Goal: Information Seeking & Learning: Learn about a topic

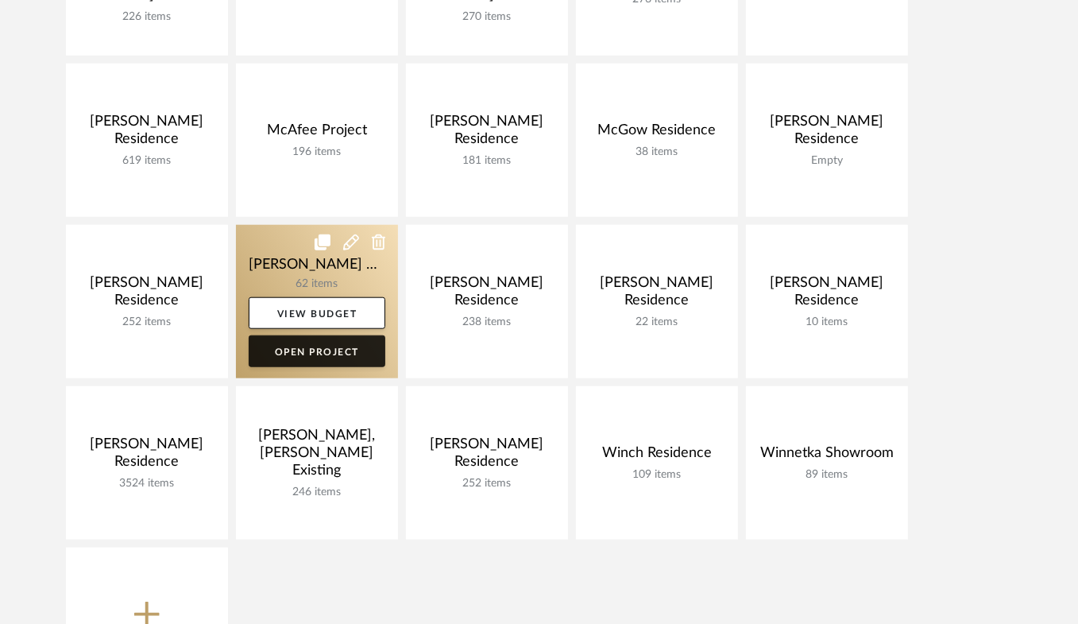
scroll to position [868, 0]
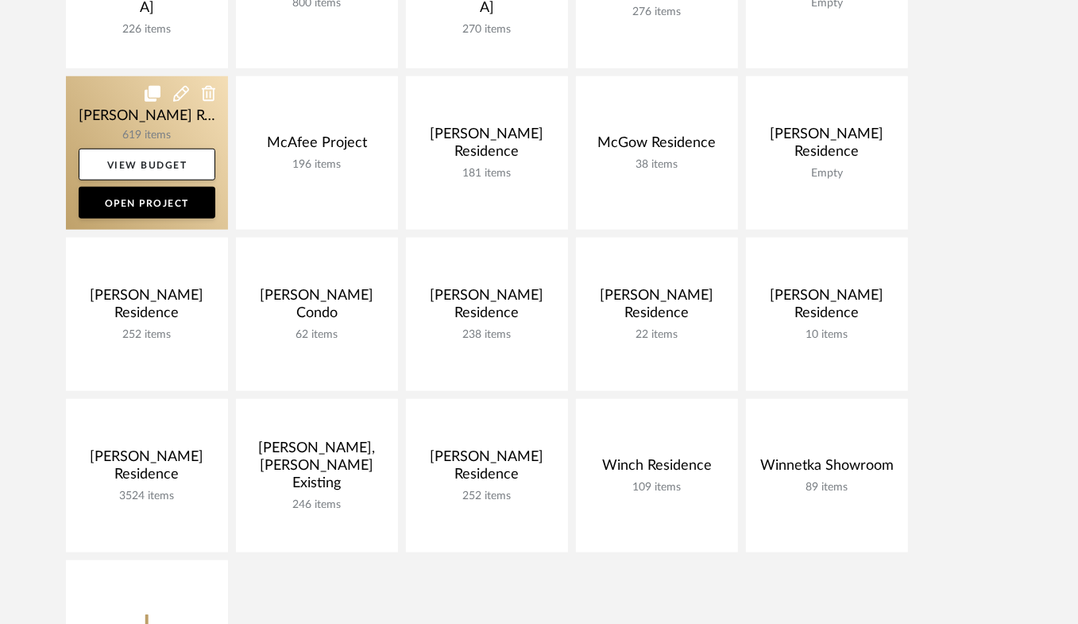
click at [101, 120] on link at bounding box center [147, 152] width 162 height 153
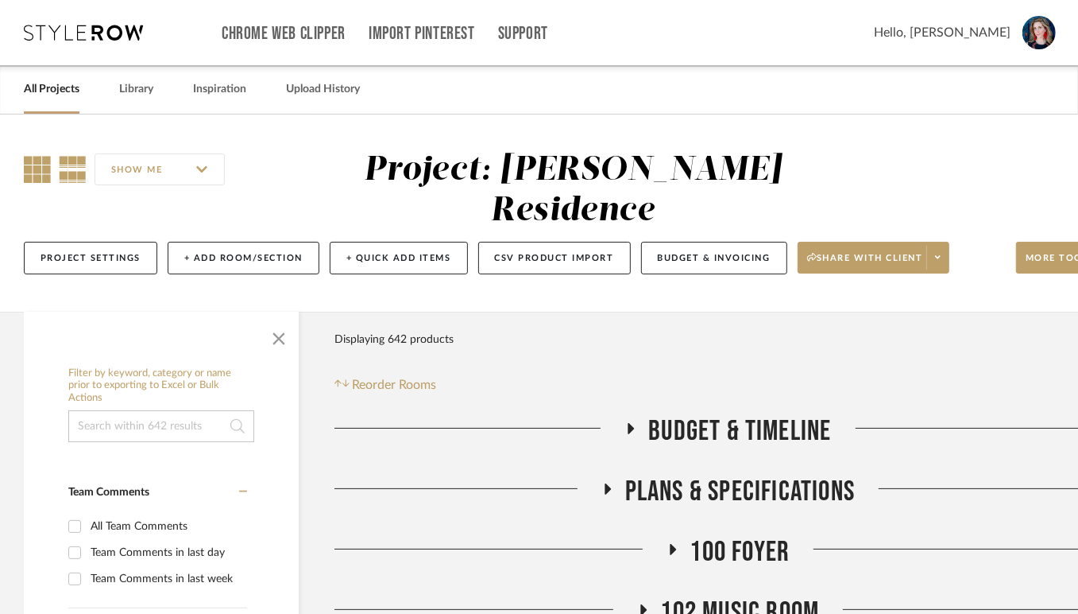
click at [33, 175] on icon at bounding box center [37, 169] width 27 height 27
click at [272, 354] on span "button" at bounding box center [279, 335] width 38 height 38
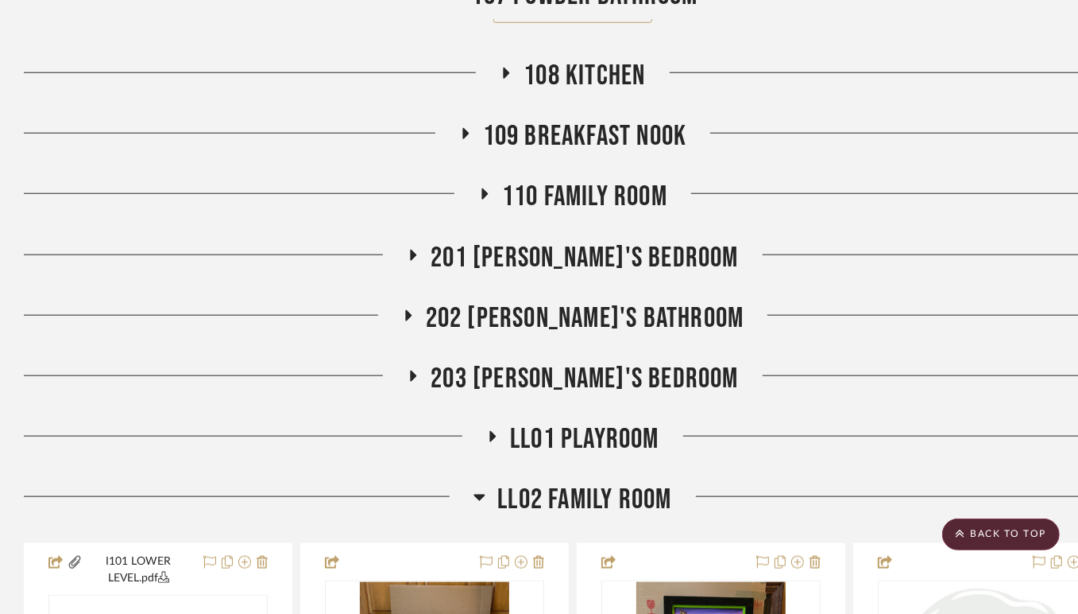
scroll to position [1024, 0]
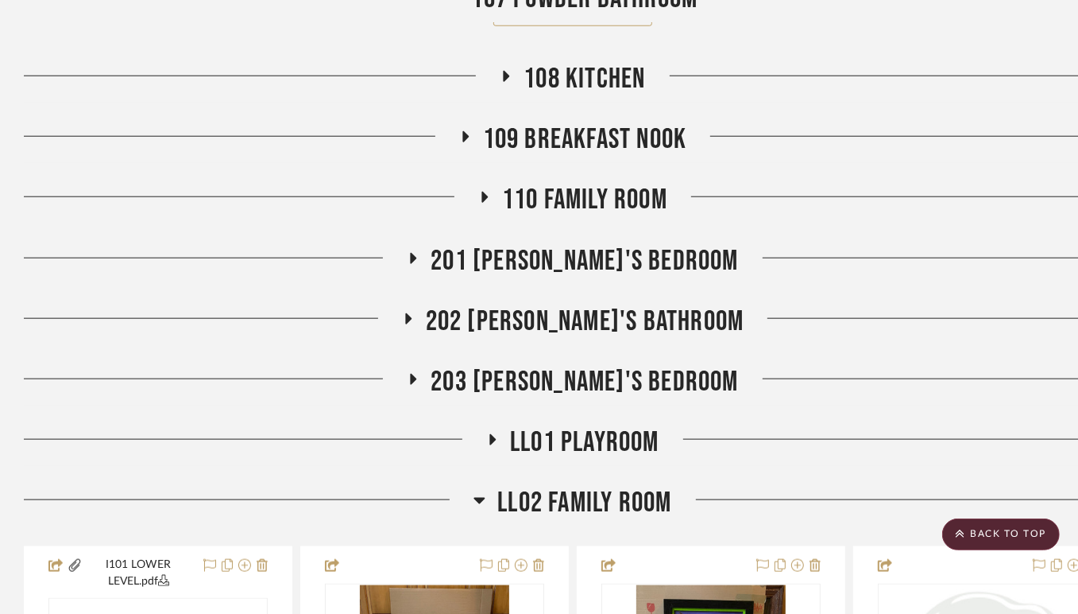
click at [423, 385] on icon at bounding box center [413, 379] width 19 height 12
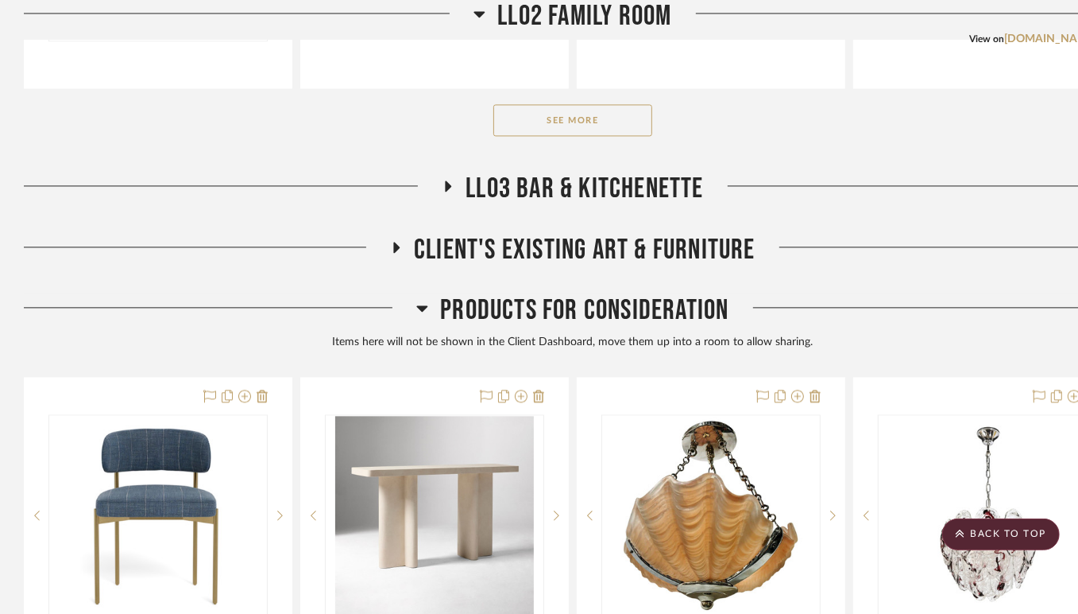
scroll to position [2160, 0]
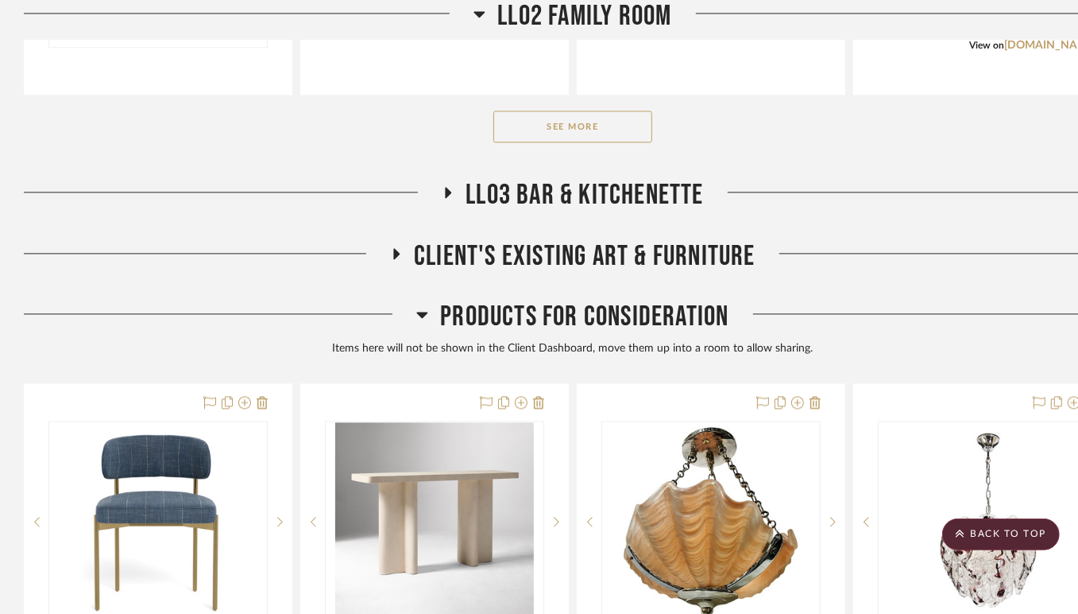
click at [563, 142] on button "See More" at bounding box center [573, 126] width 159 height 32
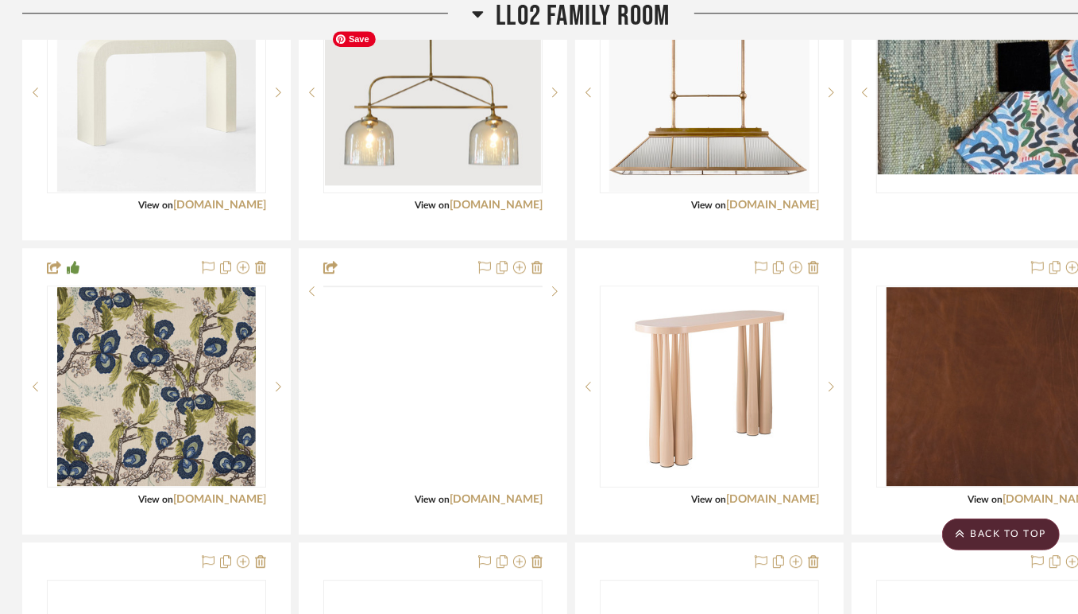
scroll to position [2918, 2]
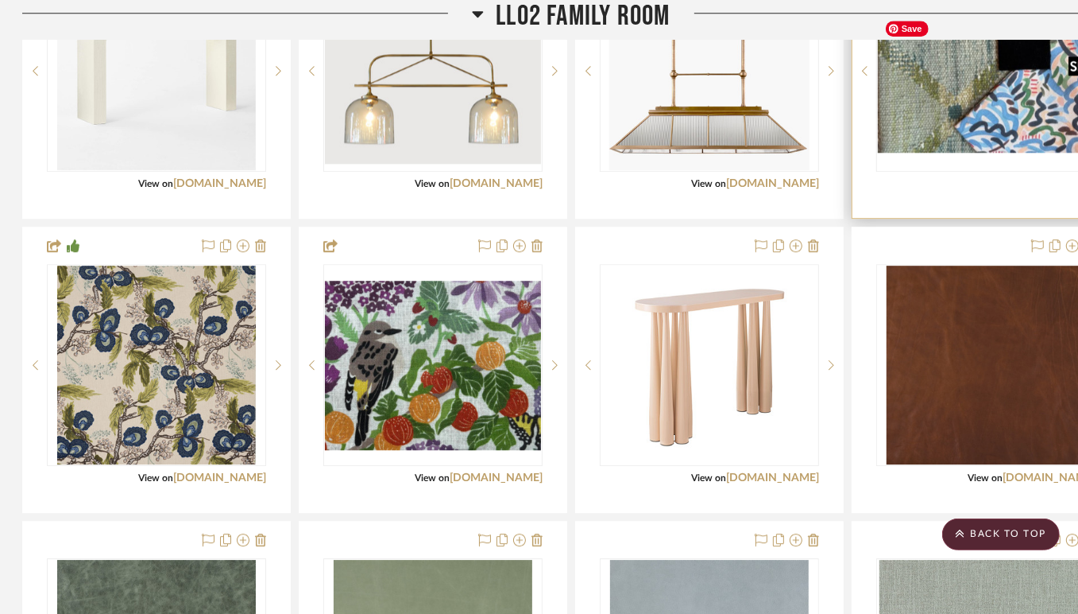
click at [974, 121] on img "0" at bounding box center [986, 71] width 216 height 162
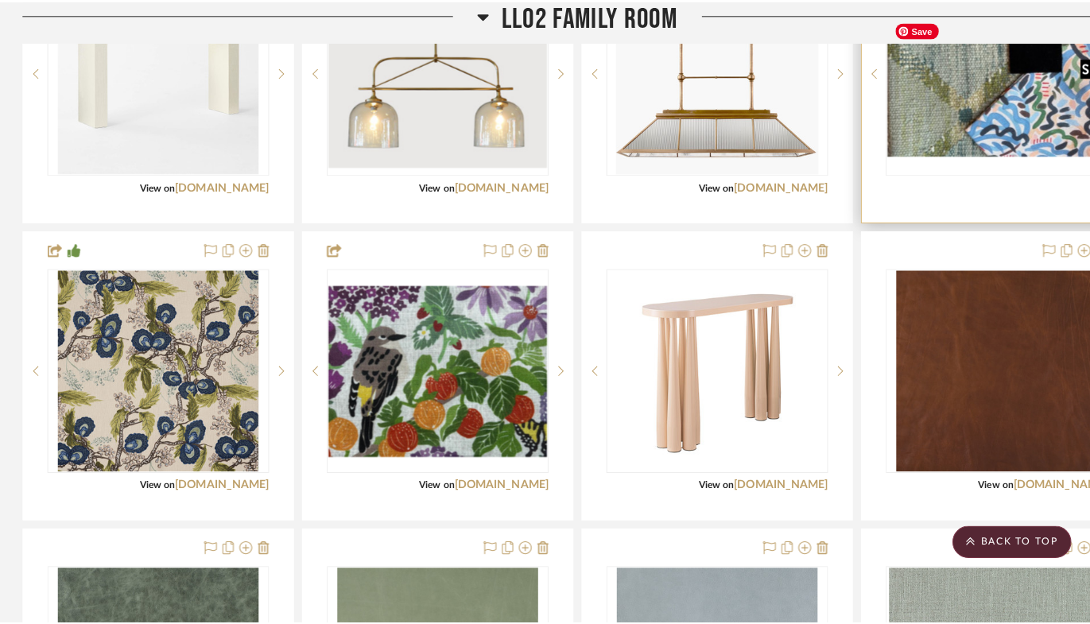
scroll to position [0, 0]
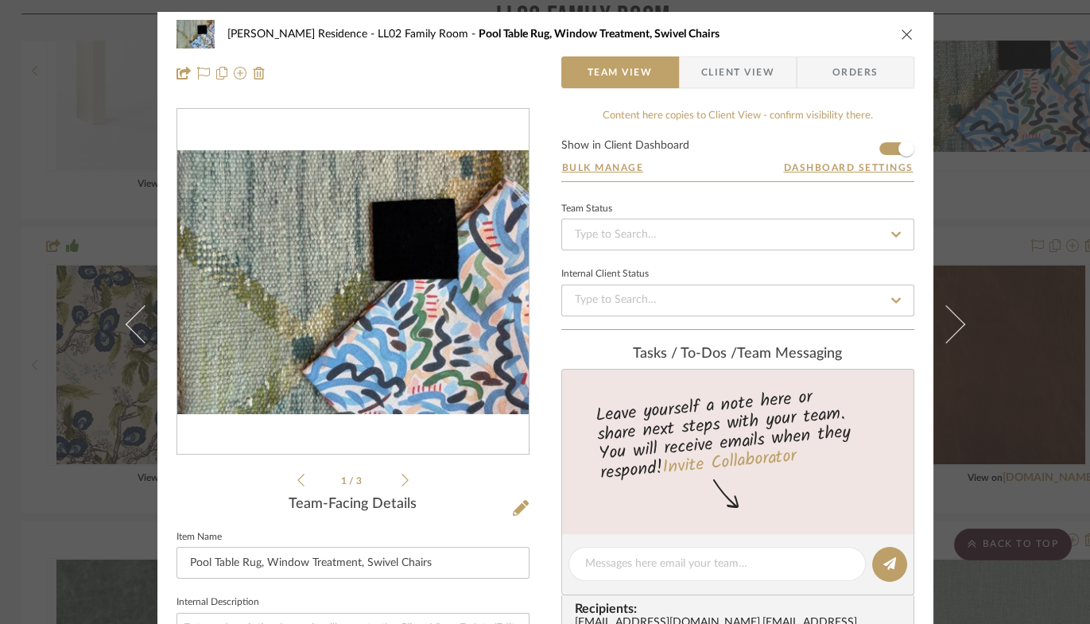
click at [366, 372] on img "0" at bounding box center [352, 282] width 351 height 264
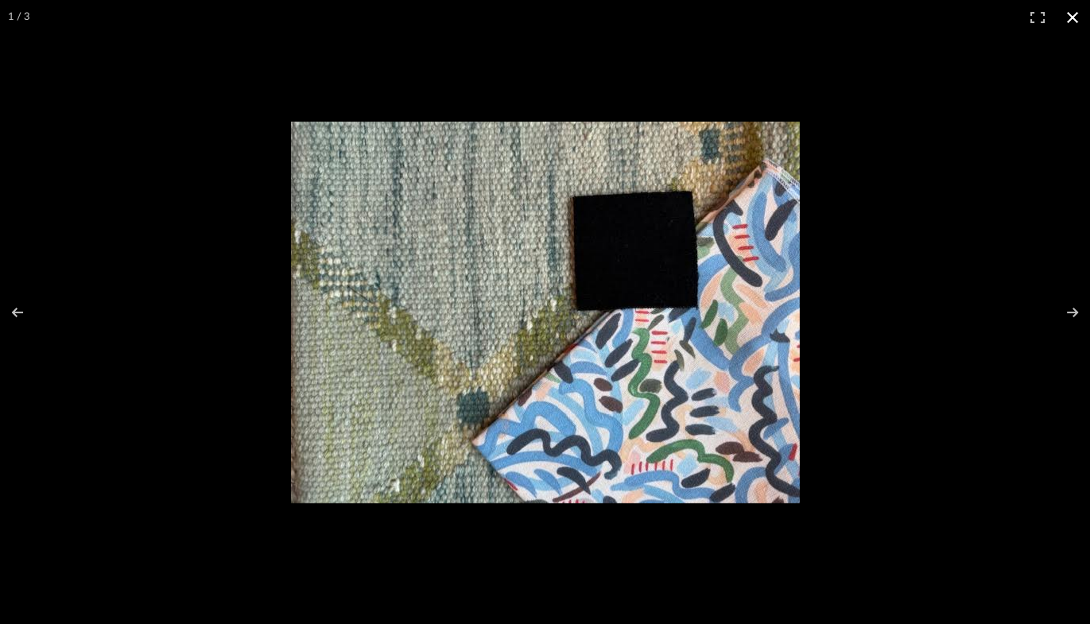
click at [1073, 17] on button at bounding box center [1072, 17] width 35 height 35
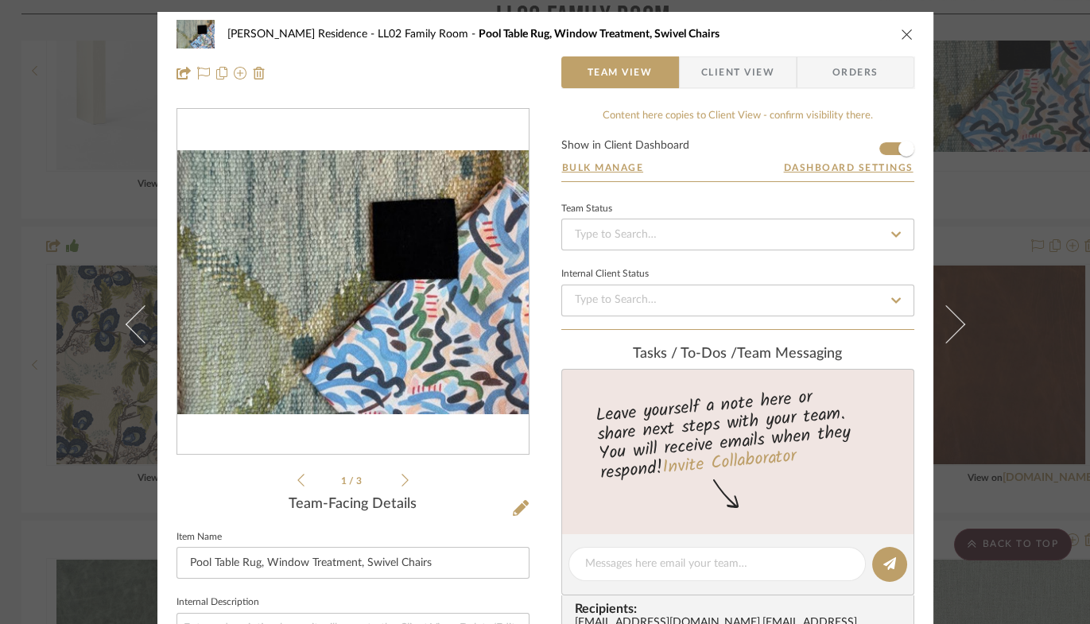
click at [903, 33] on icon "close" at bounding box center [906, 34] width 13 height 13
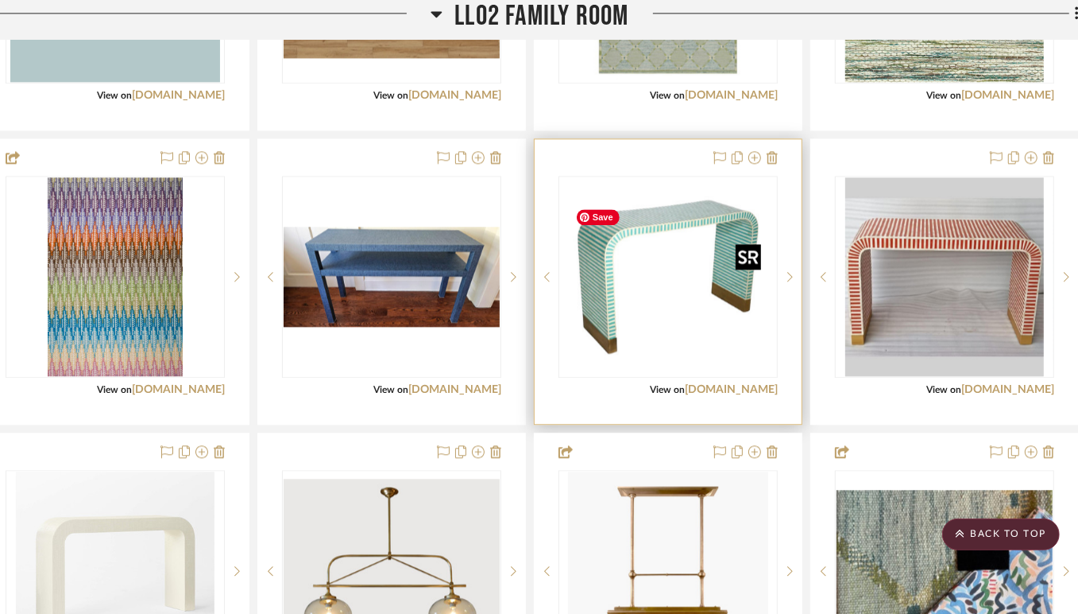
scroll to position [2390, 43]
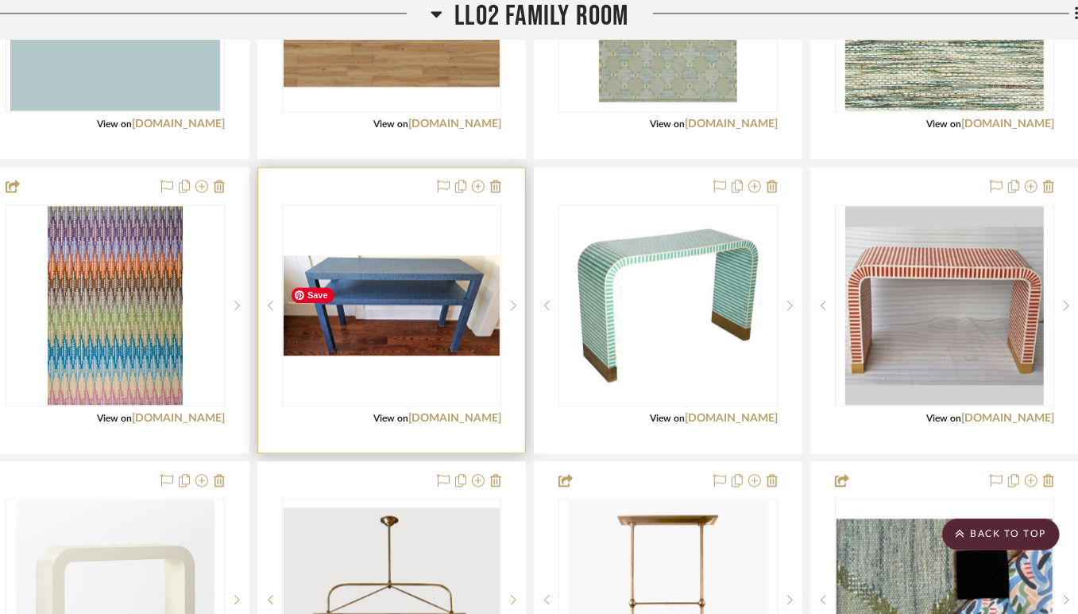
click at [409, 343] on img "0" at bounding box center [392, 305] width 216 height 100
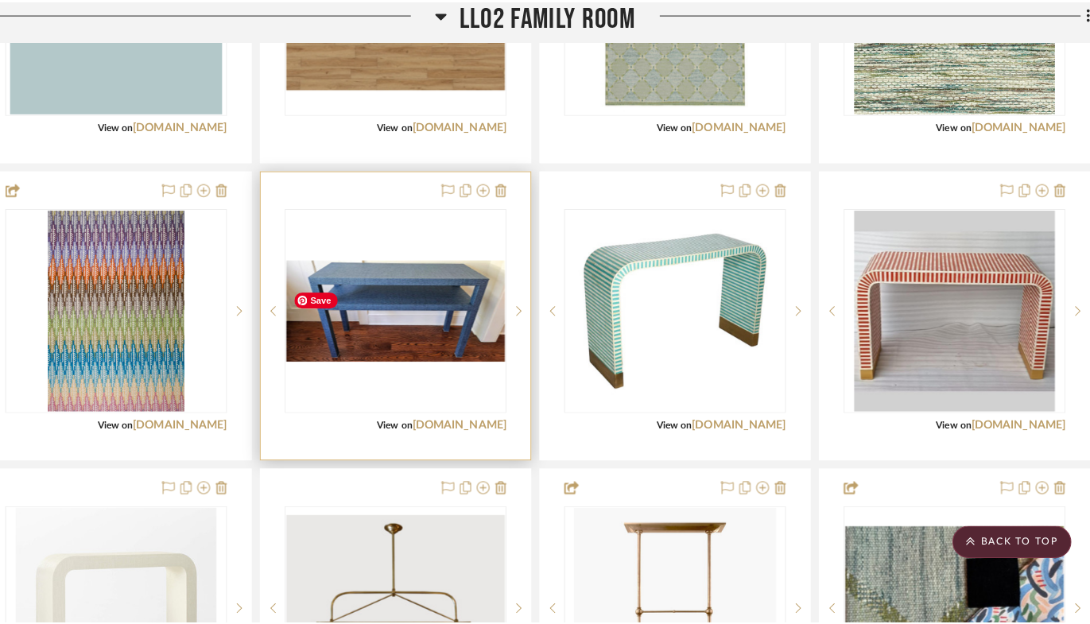
scroll to position [0, 0]
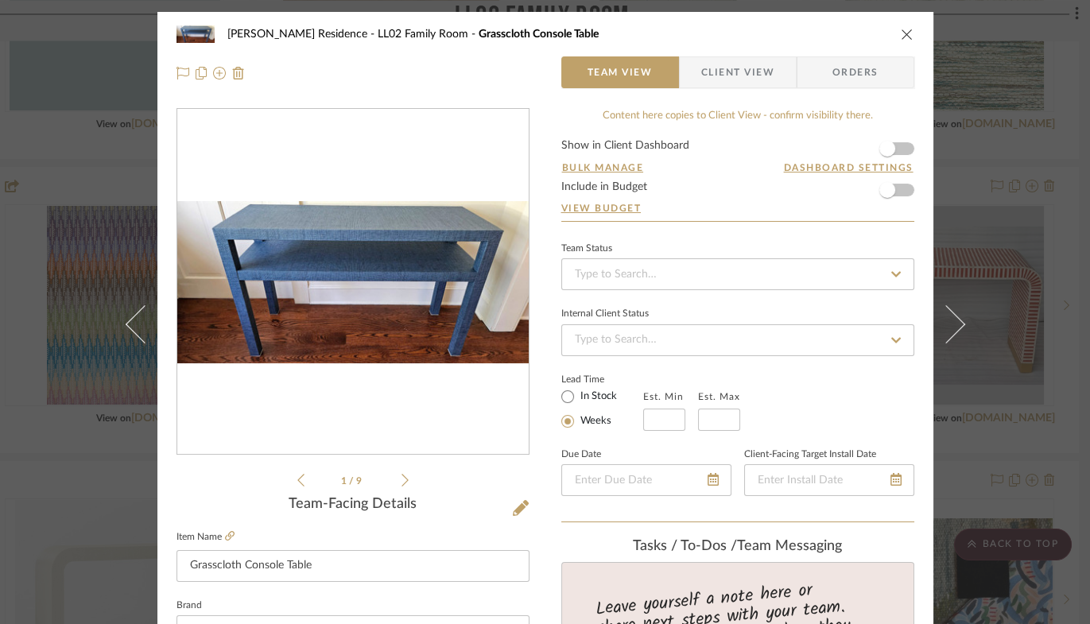
click at [425, 261] on img "0" at bounding box center [352, 282] width 351 height 162
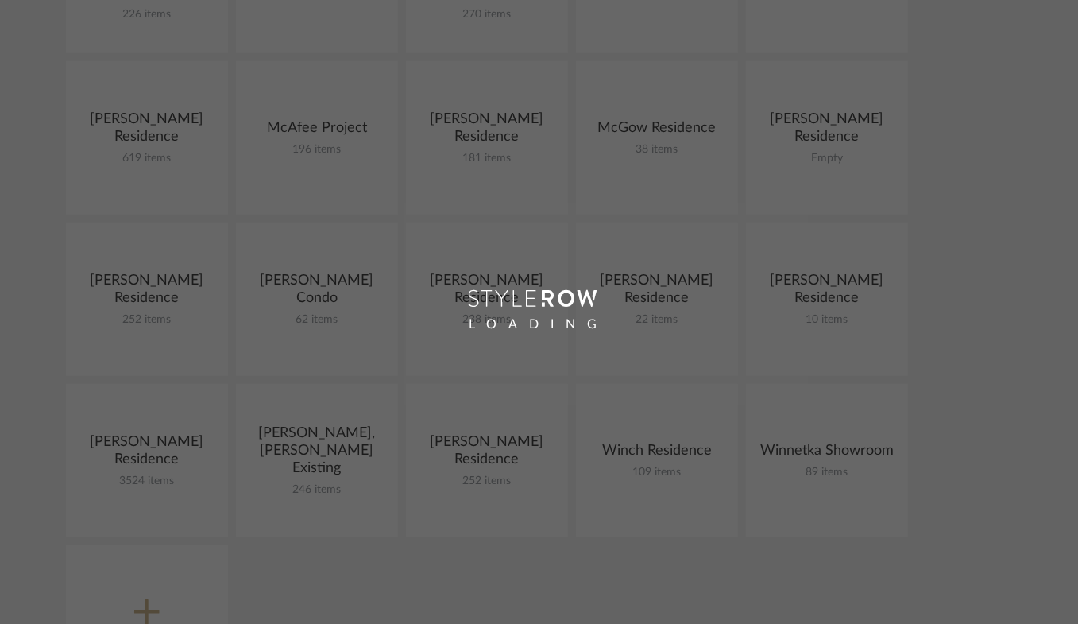
scroll to position [868, 0]
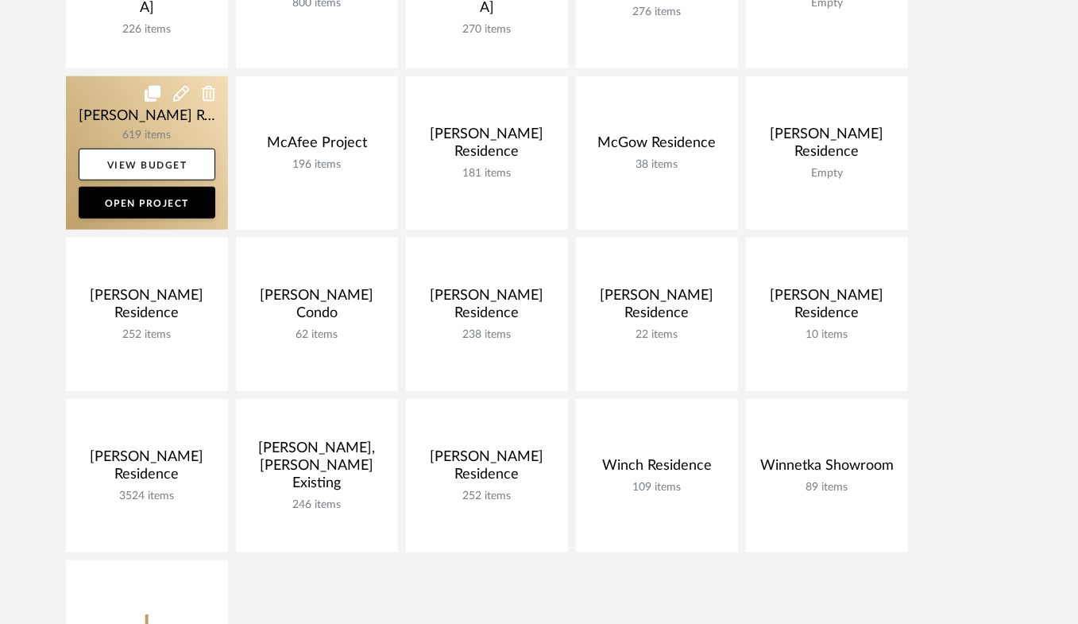
click at [198, 145] on link at bounding box center [147, 152] width 162 height 153
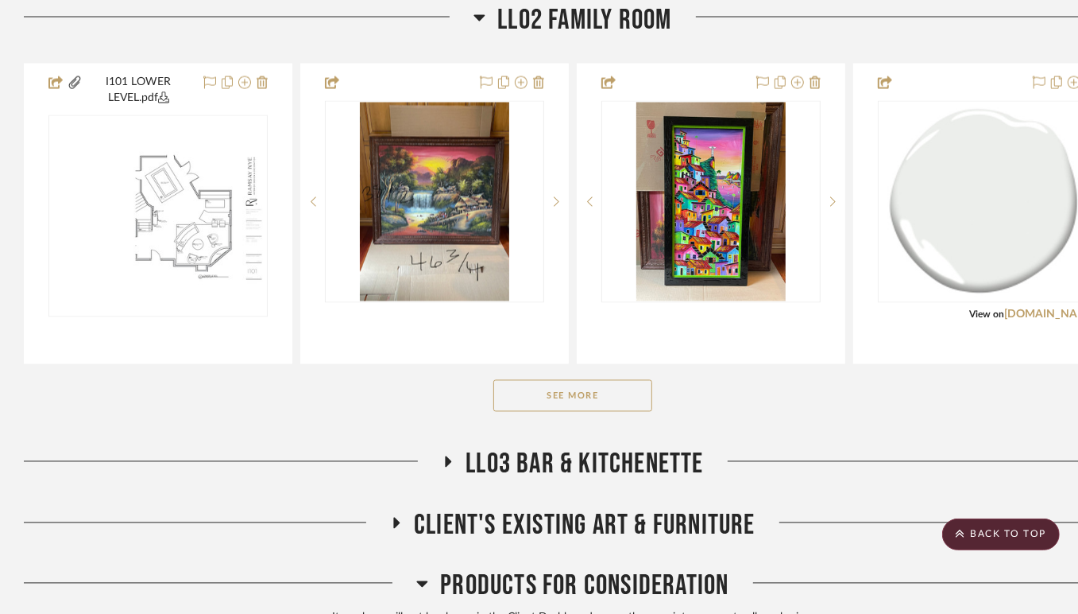
scroll to position [1957, 0]
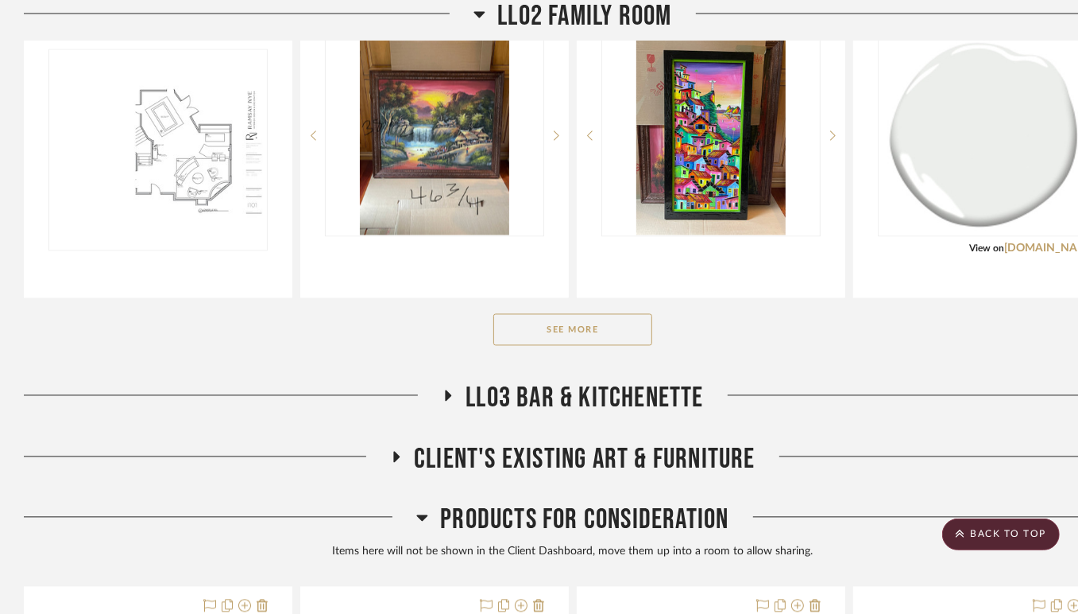
click at [606, 346] on button "See More" at bounding box center [573, 330] width 159 height 32
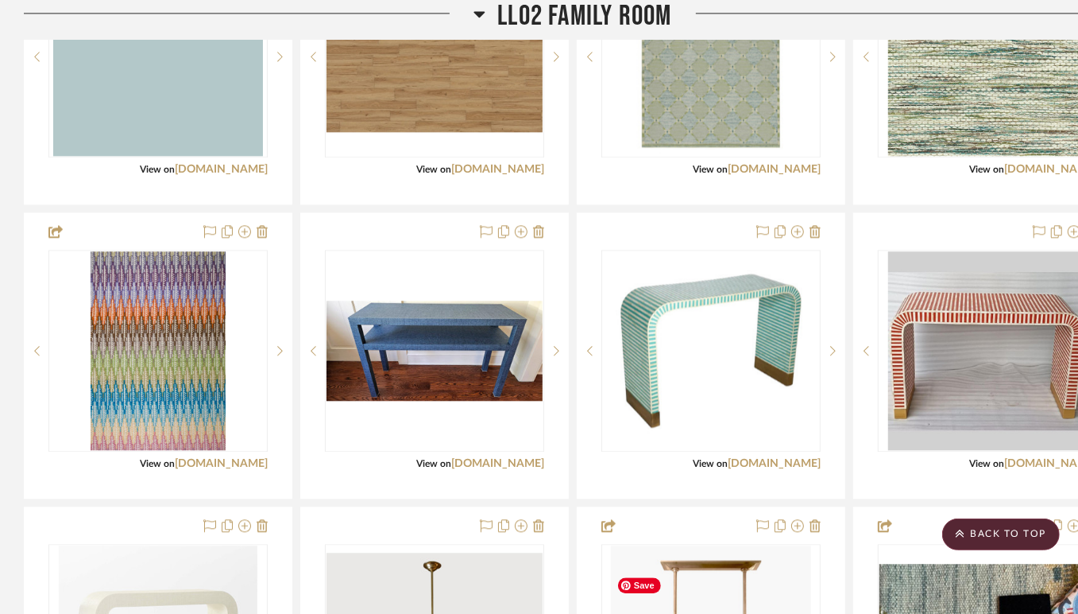
scroll to position [2336, 0]
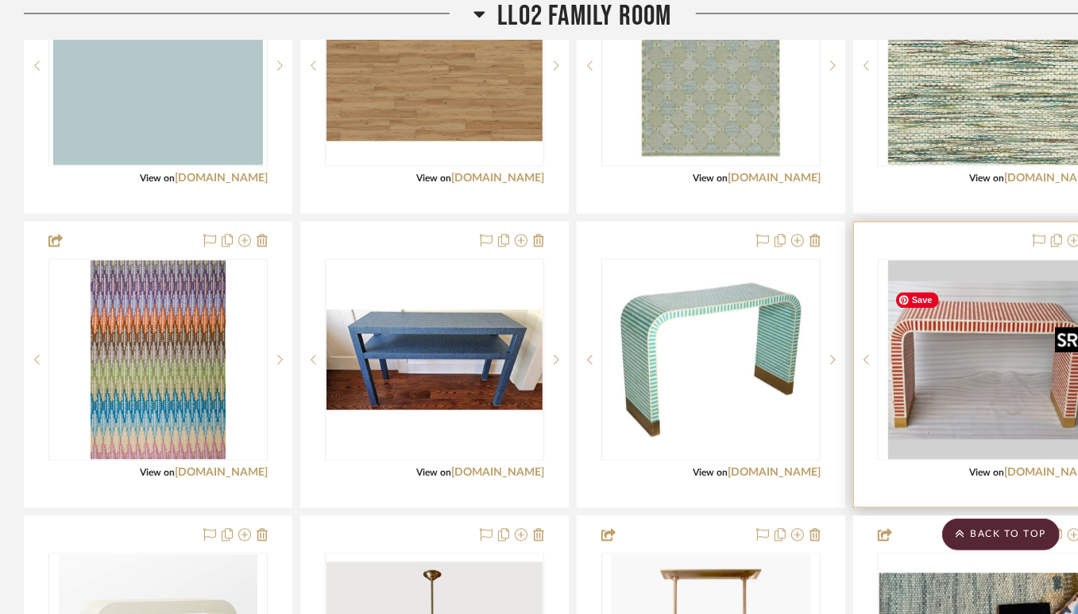
click at [969, 407] on img "0" at bounding box center [988, 359] width 199 height 199
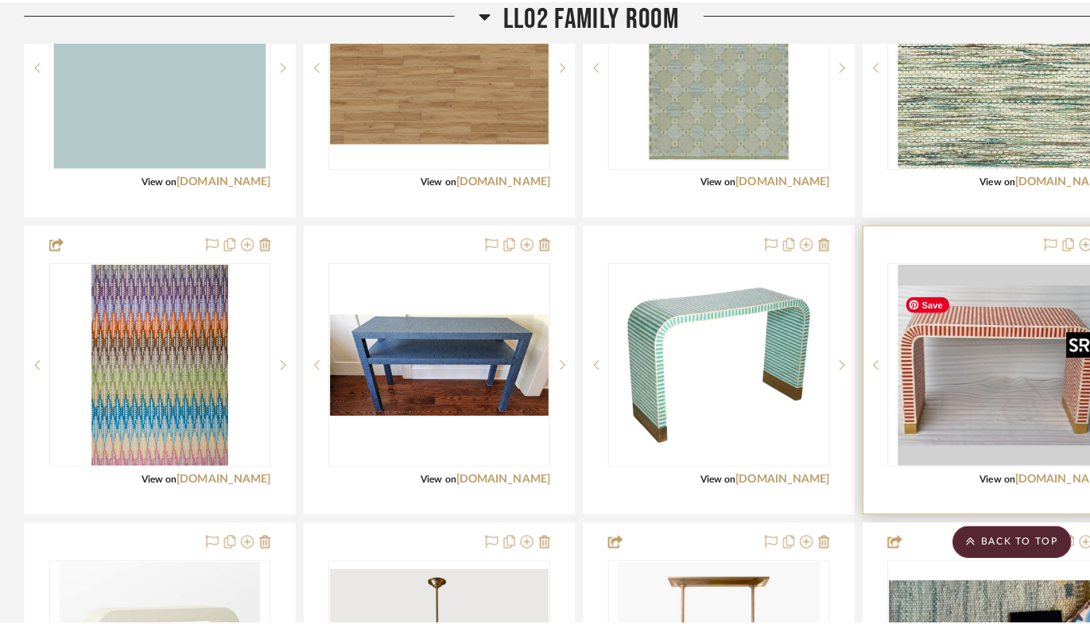
scroll to position [0, 0]
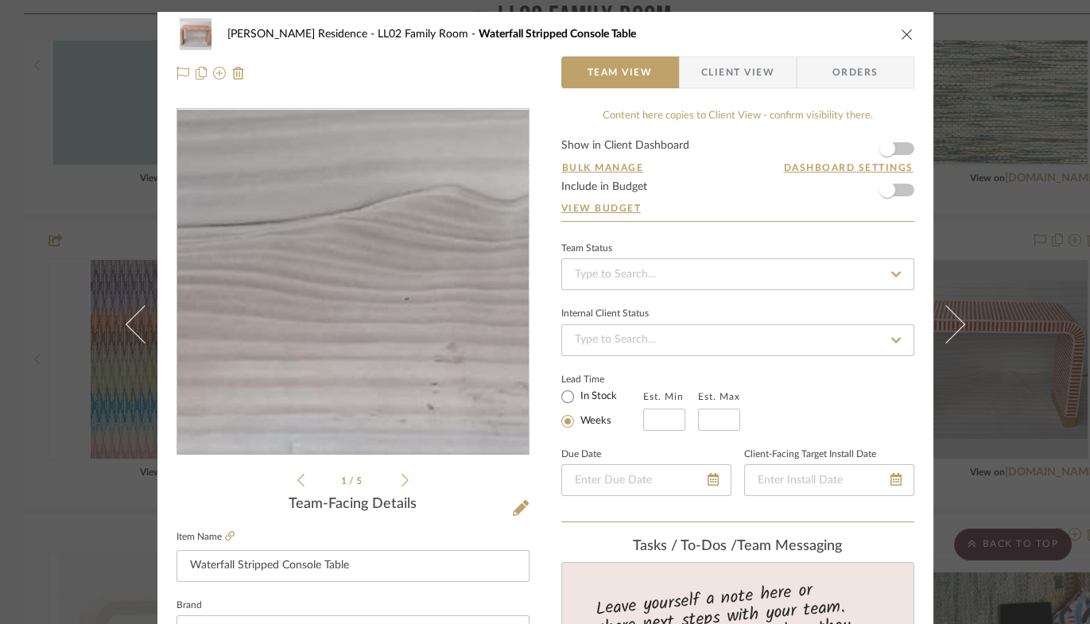
click at [321, 334] on img "0" at bounding box center [352, 282] width 345 height 345
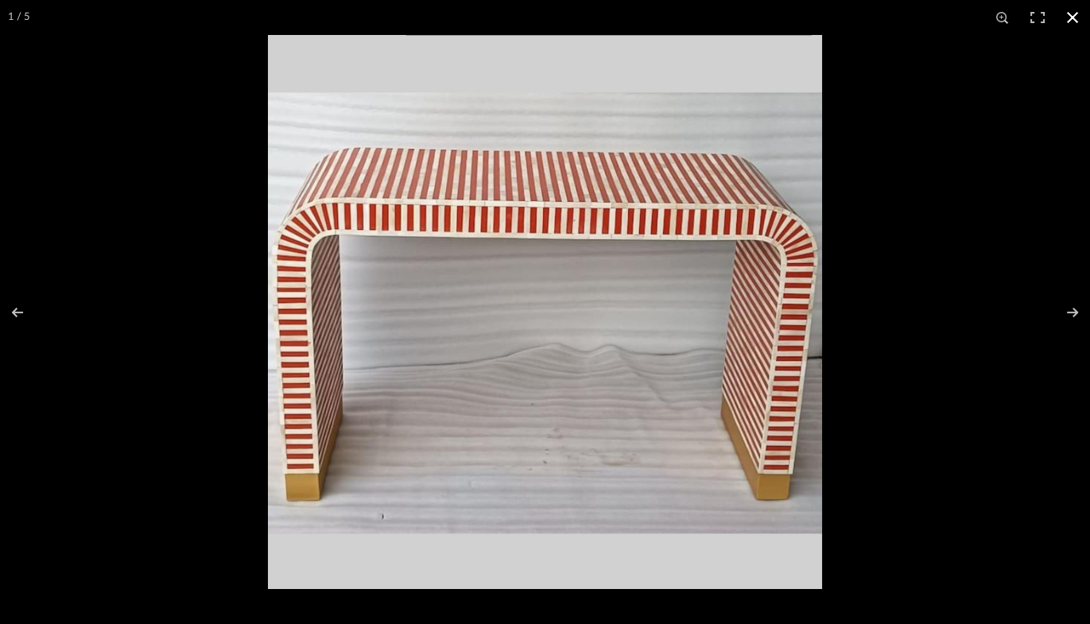
click at [1071, 15] on button at bounding box center [1072, 17] width 35 height 35
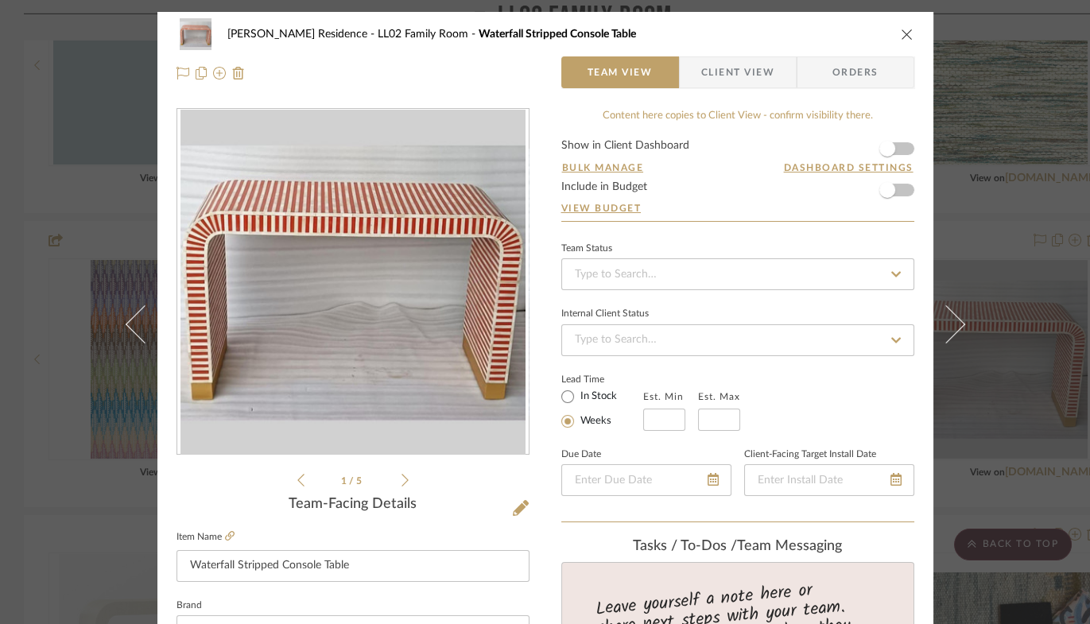
click at [900, 36] on icon "close" at bounding box center [906, 34] width 13 height 13
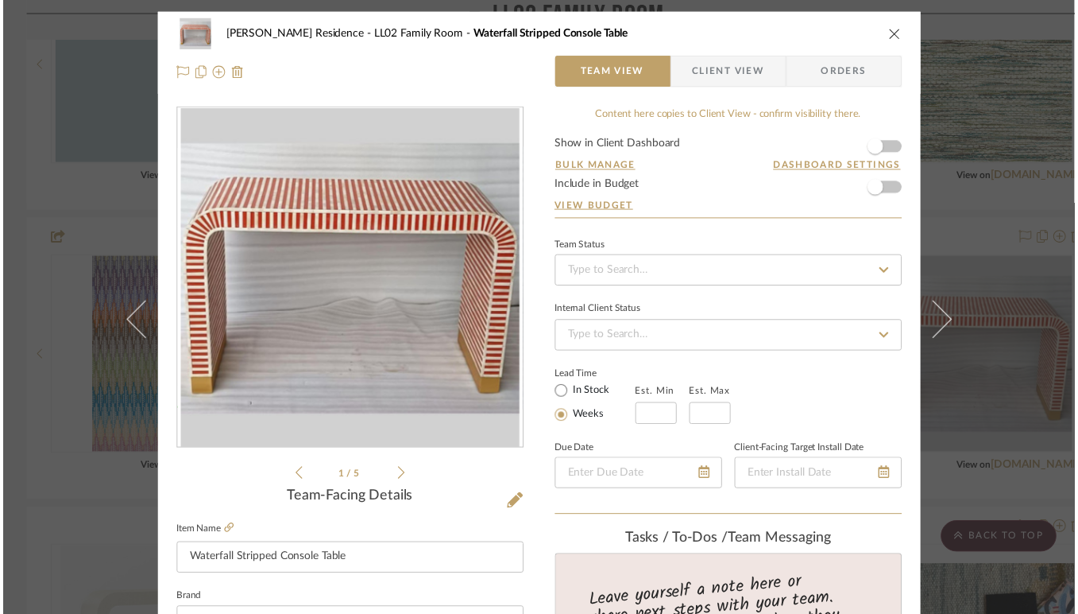
scroll to position [2336, 0]
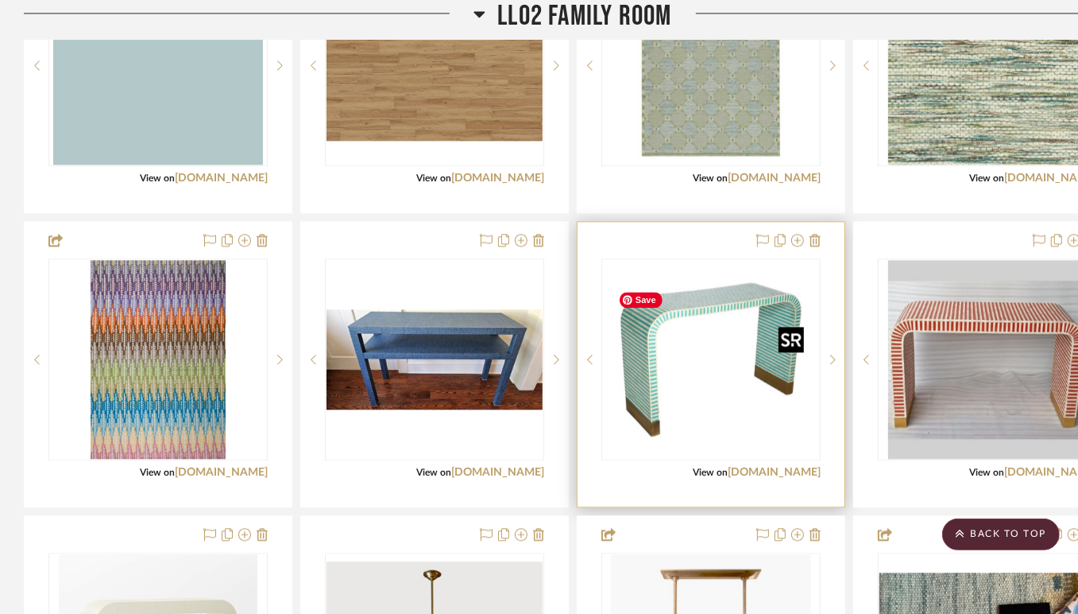
click at [699, 372] on img "0" at bounding box center [711, 359] width 199 height 199
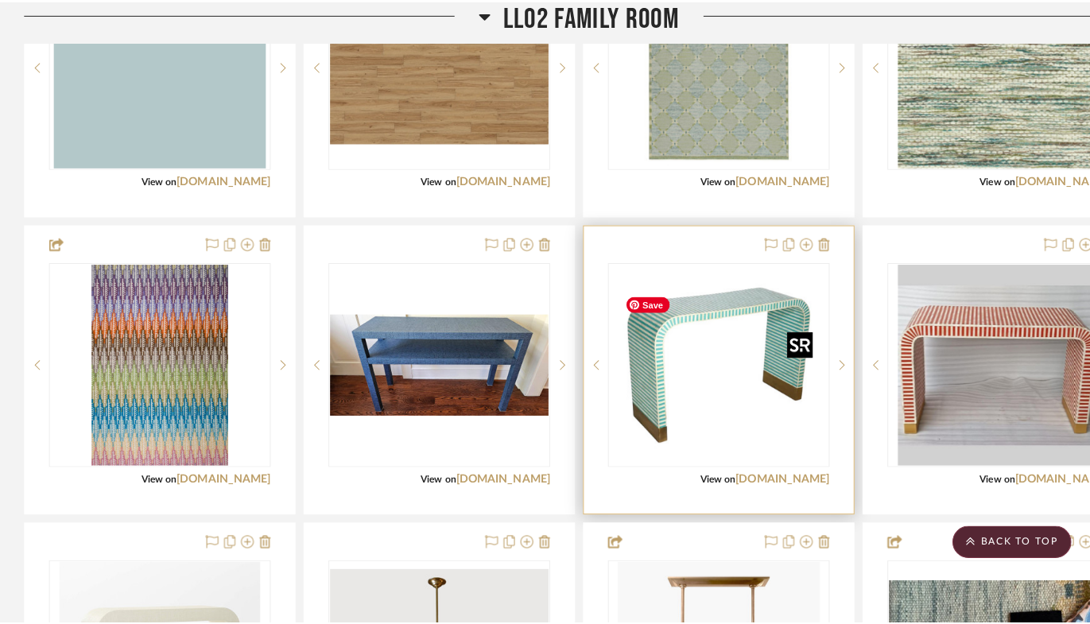
scroll to position [0, 0]
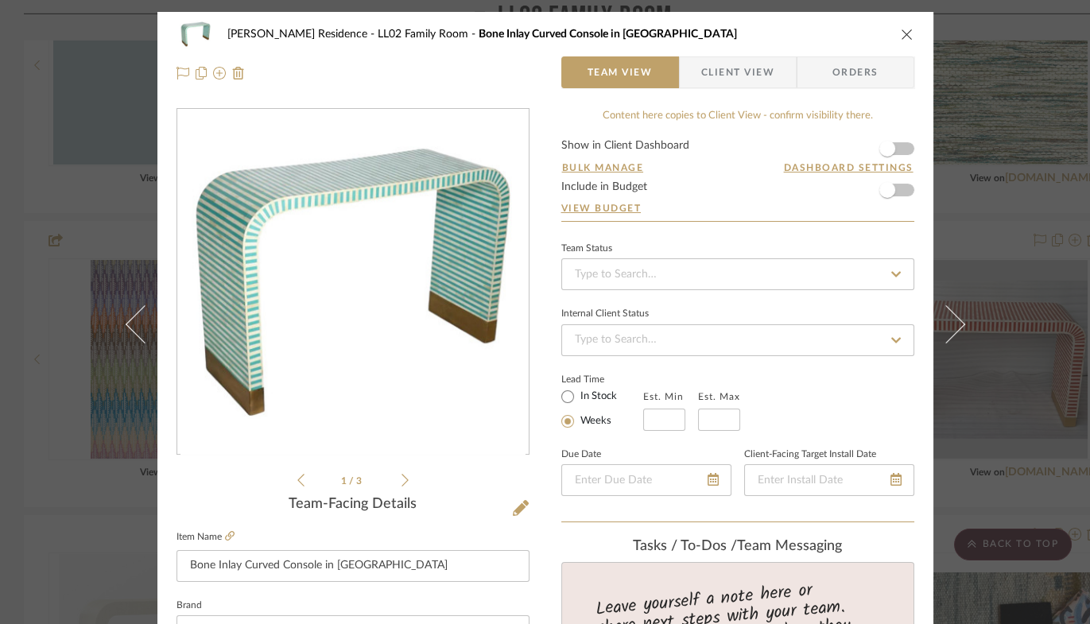
click at [900, 30] on icon "close" at bounding box center [906, 34] width 13 height 13
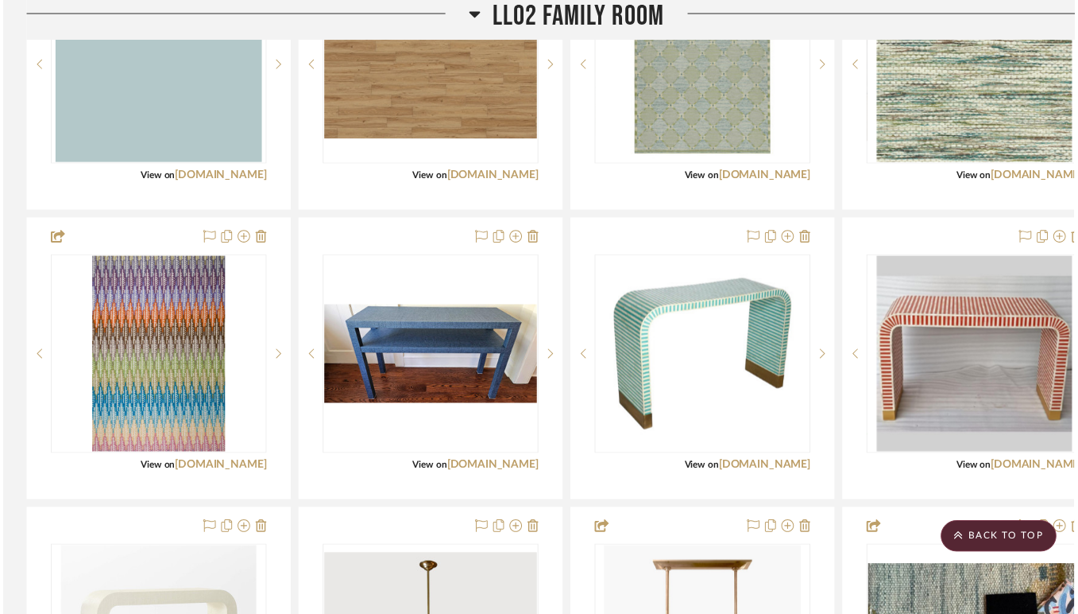
scroll to position [2336, 0]
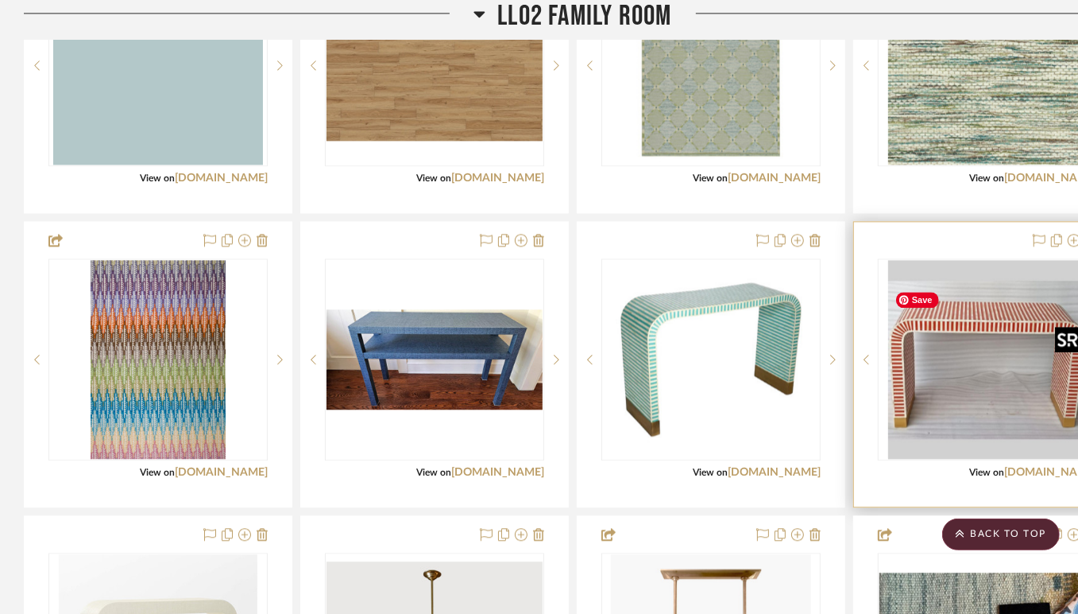
click at [970, 378] on img "0" at bounding box center [988, 359] width 199 height 199
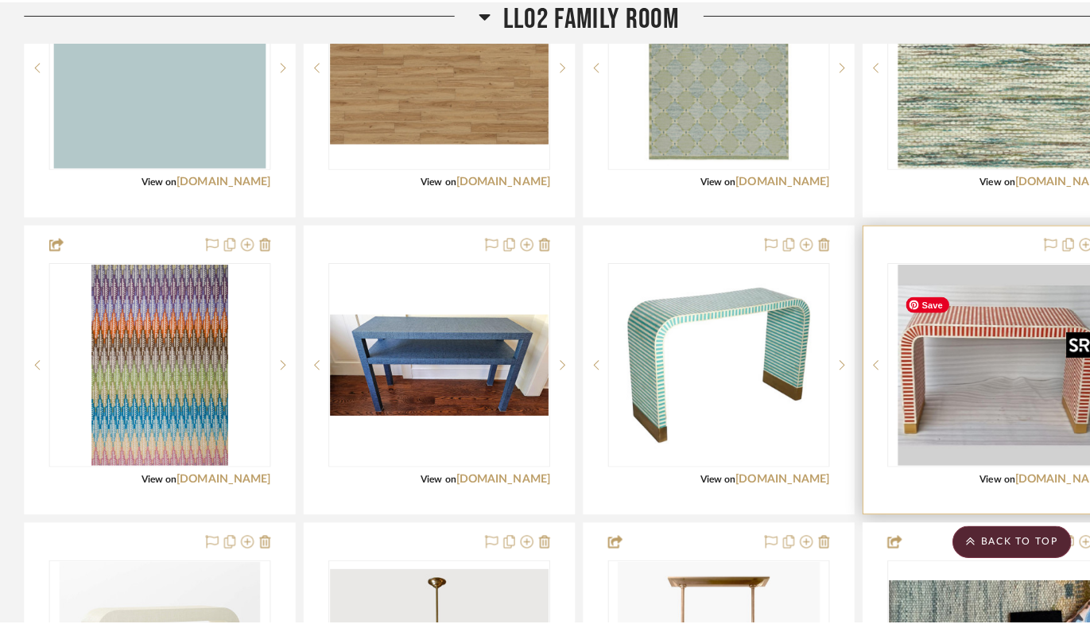
scroll to position [0, 0]
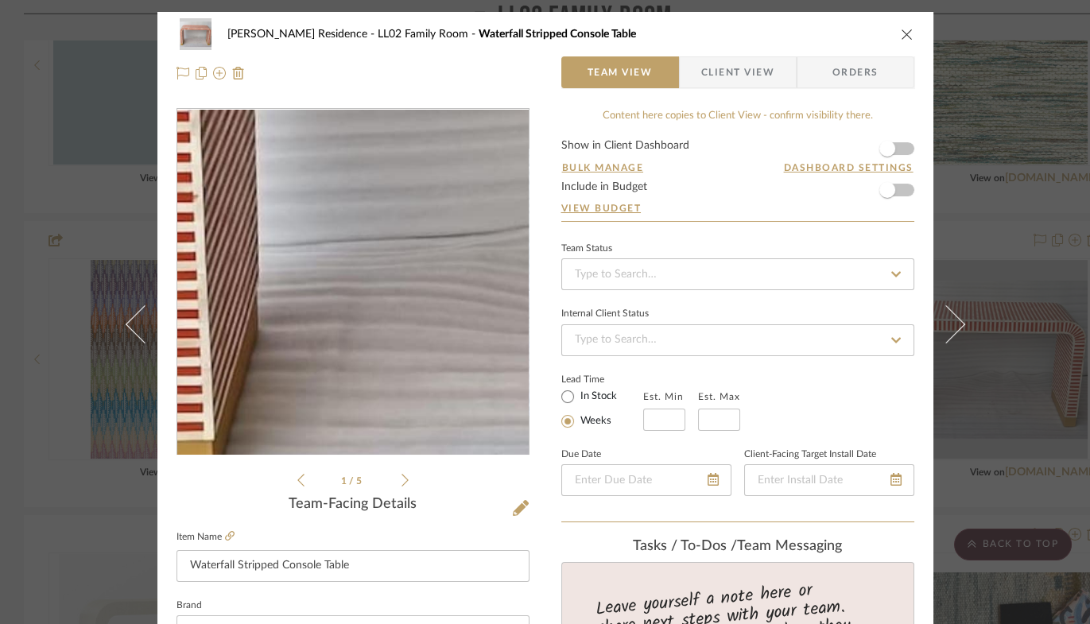
click at [253, 330] on img "0" at bounding box center [352, 282] width 345 height 345
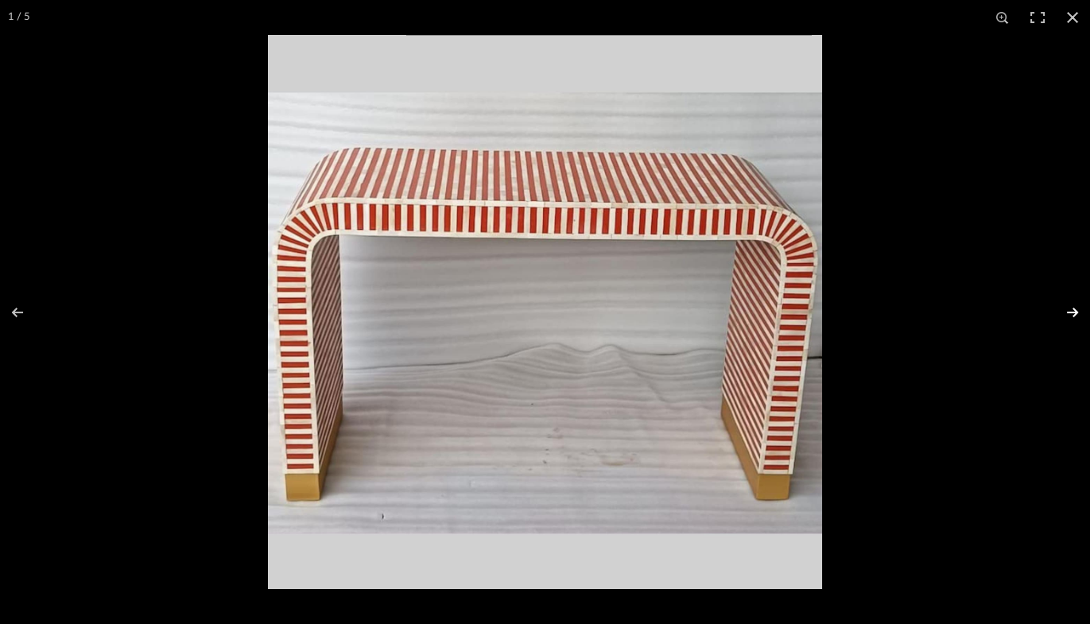
click at [1072, 310] on button at bounding box center [1062, 312] width 56 height 79
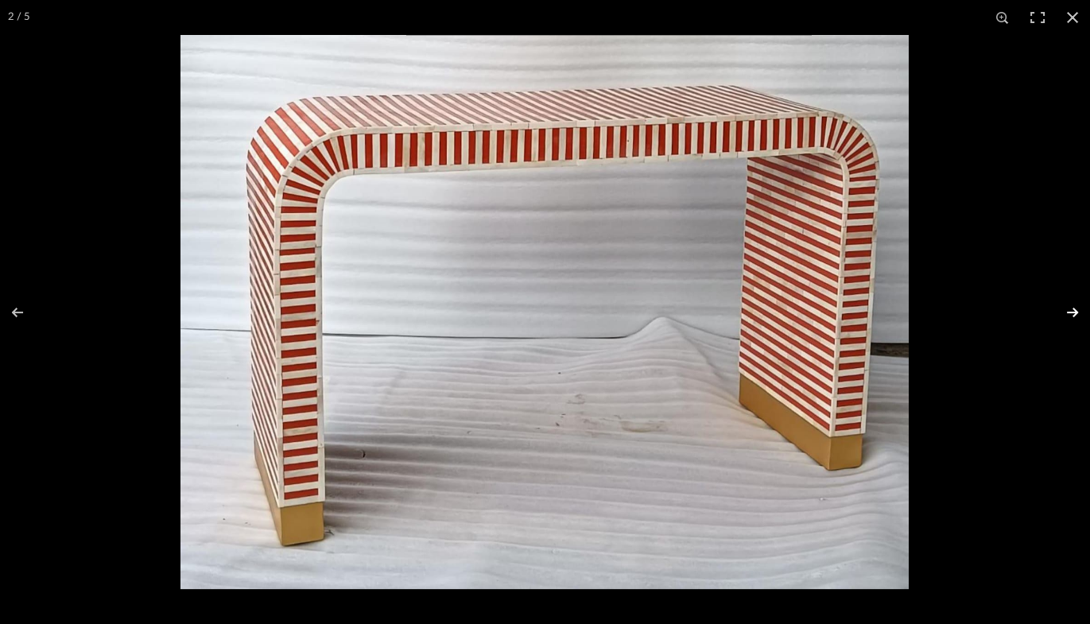
click at [1072, 310] on button at bounding box center [1062, 312] width 56 height 79
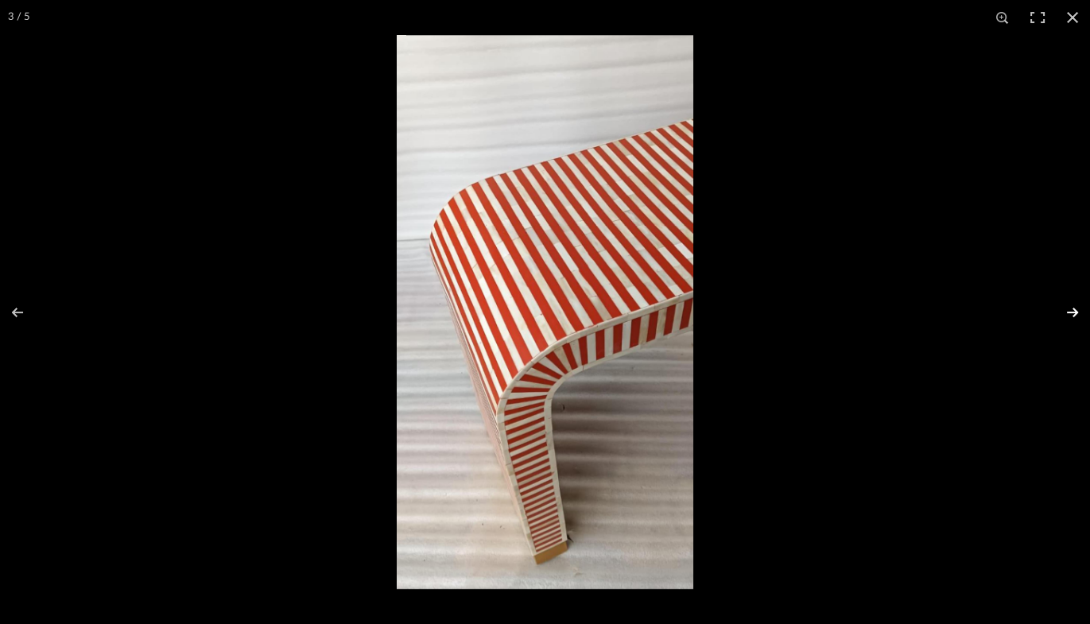
click at [1072, 310] on button at bounding box center [1062, 312] width 56 height 79
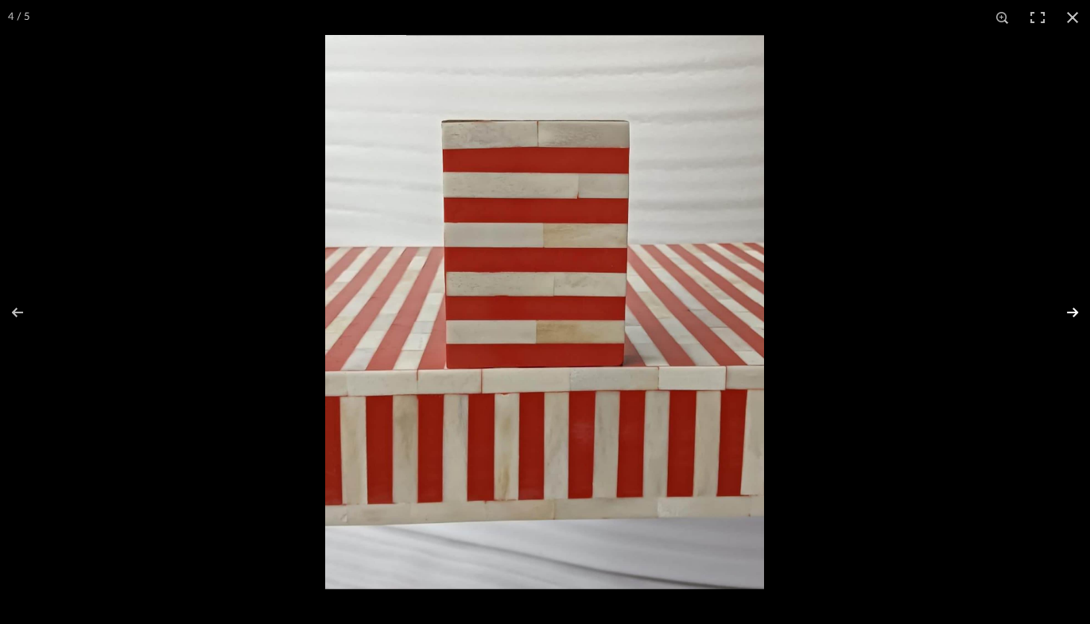
click at [1072, 310] on button at bounding box center [1062, 312] width 56 height 79
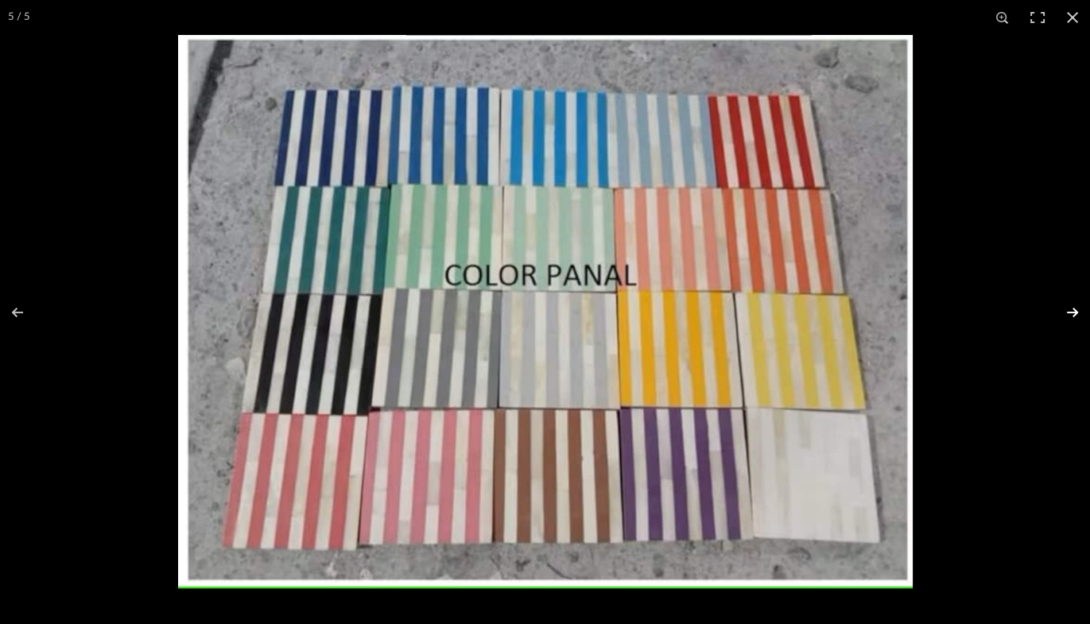
click at [1066, 312] on button at bounding box center [1062, 312] width 56 height 79
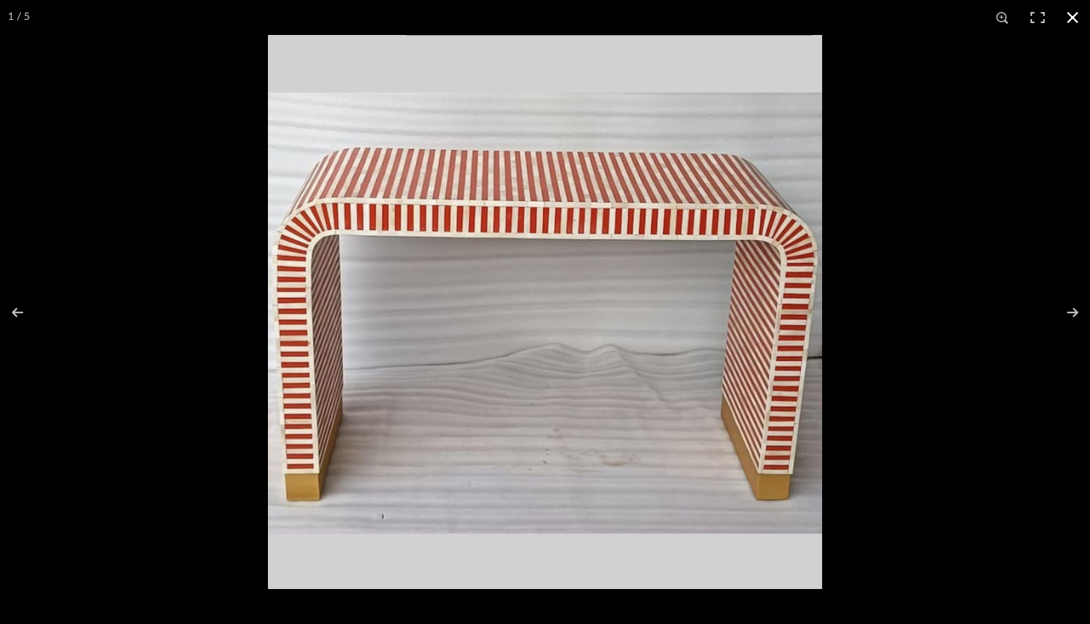
click at [1072, 16] on button at bounding box center [1072, 17] width 35 height 35
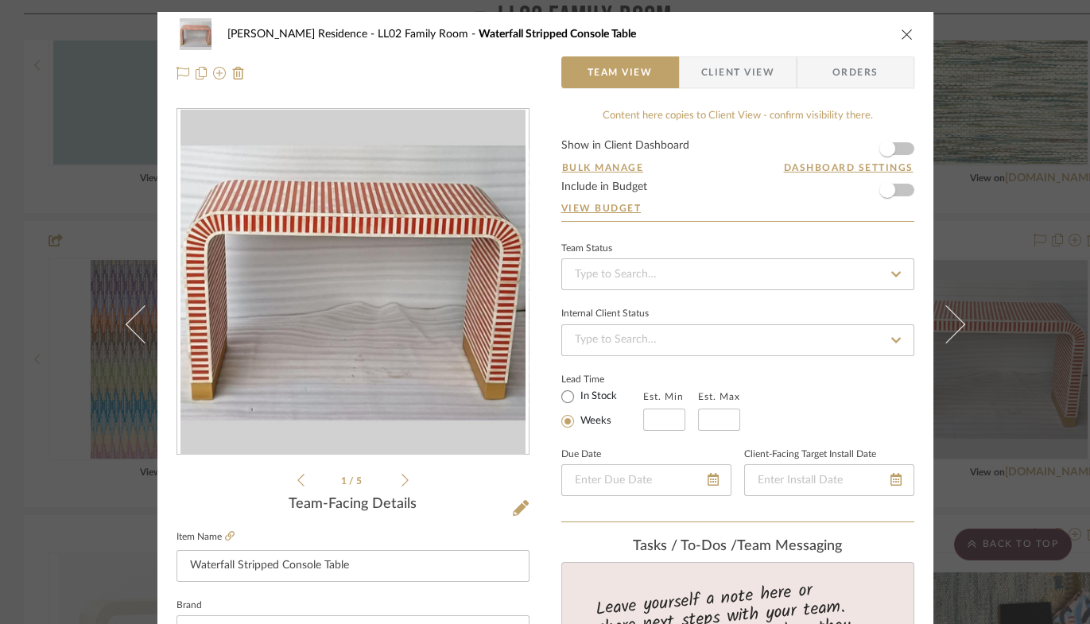
click at [900, 32] on icon "close" at bounding box center [906, 34] width 13 height 13
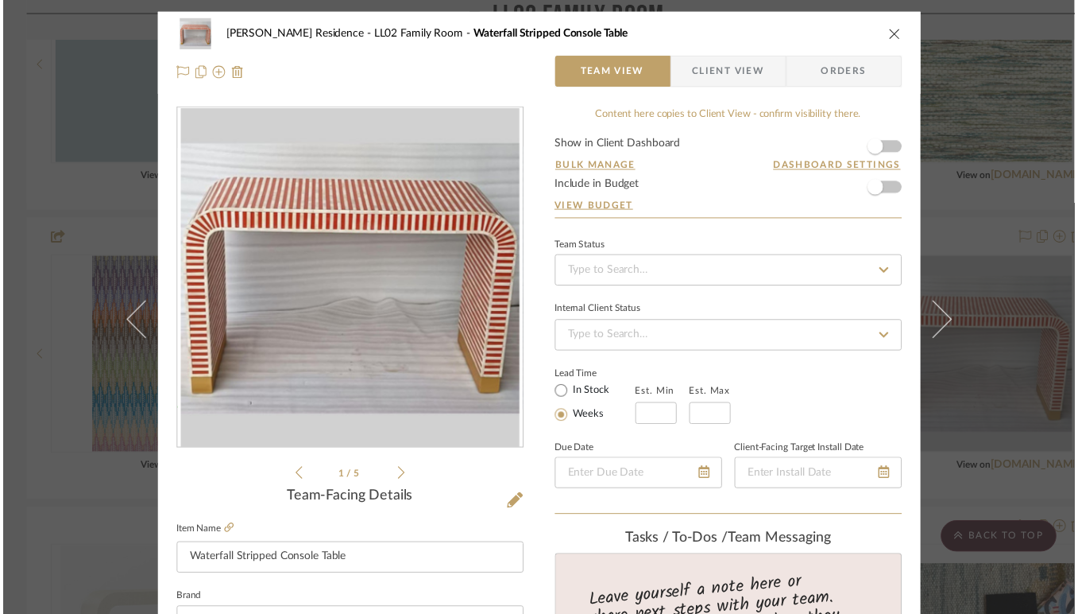
scroll to position [2336, 0]
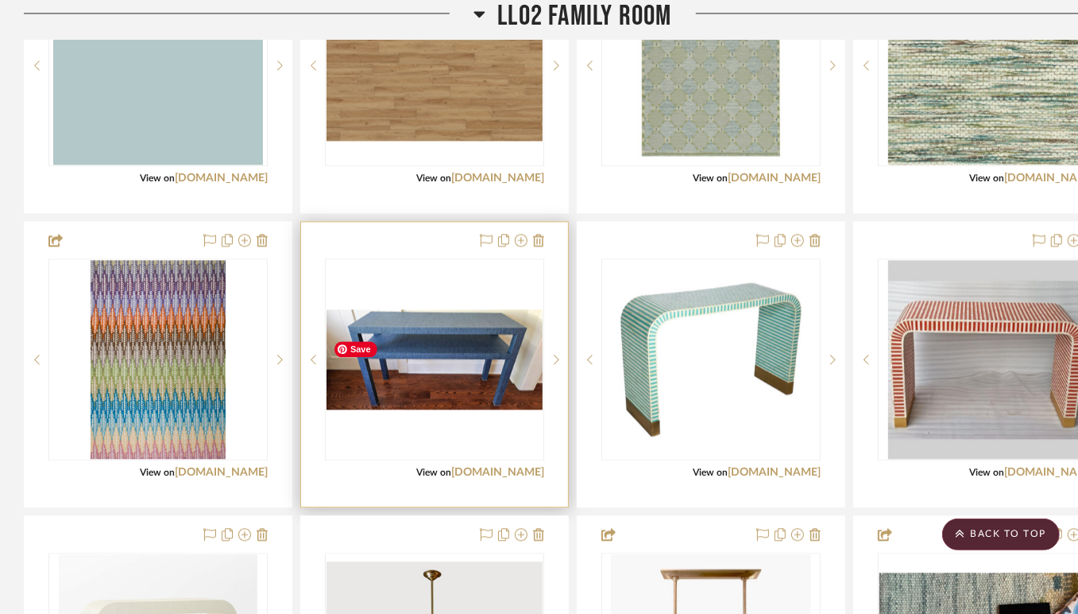
click at [459, 383] on img "0" at bounding box center [435, 359] width 216 height 100
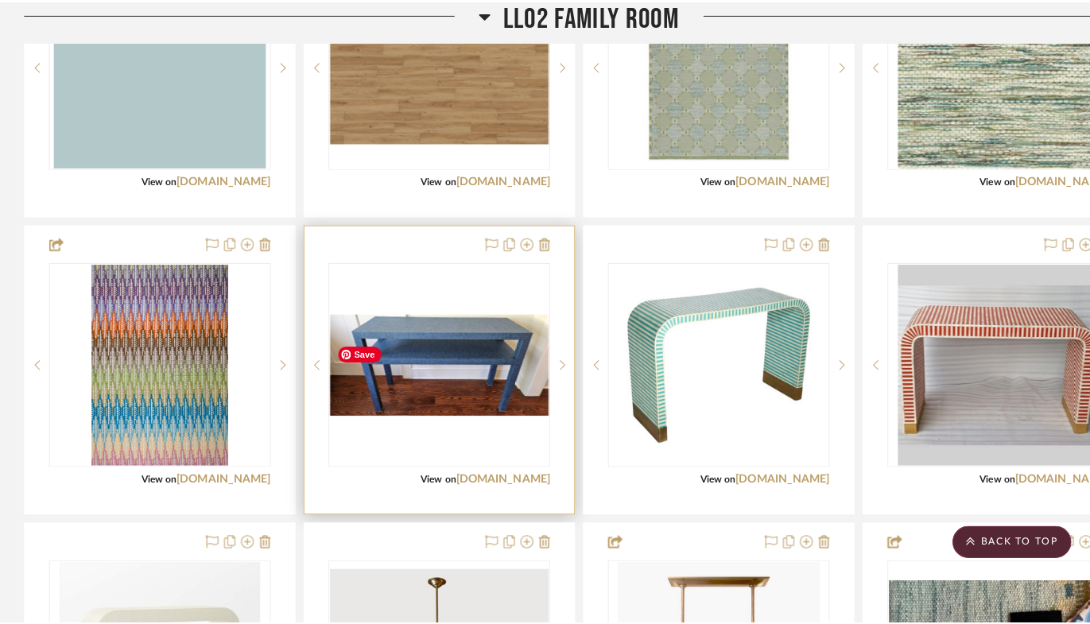
scroll to position [0, 0]
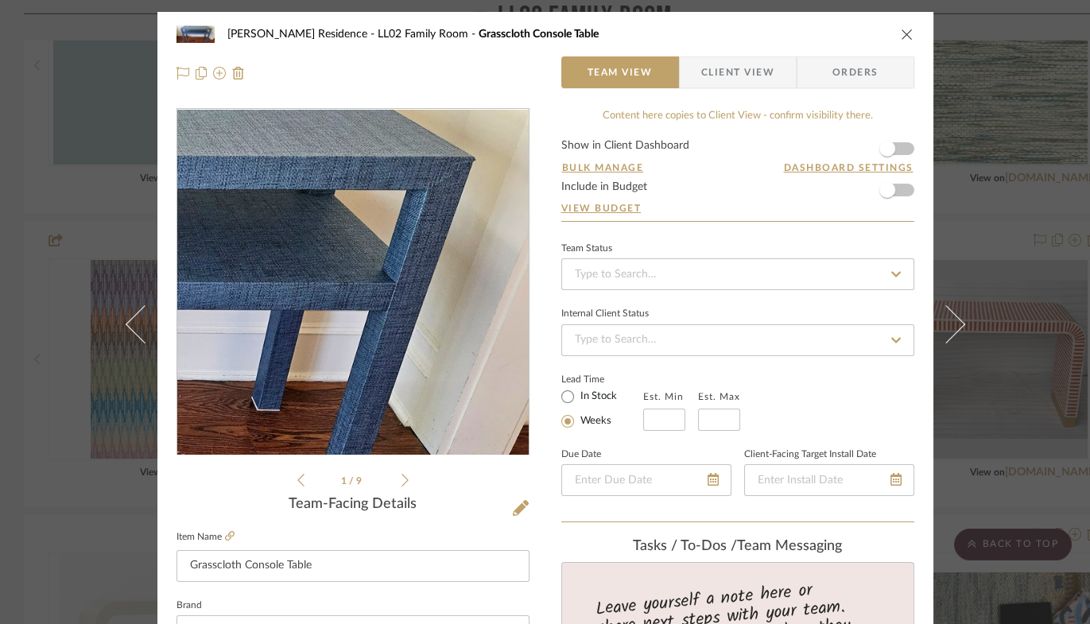
click at [457, 272] on img "0" at bounding box center [352, 282] width 351 height 162
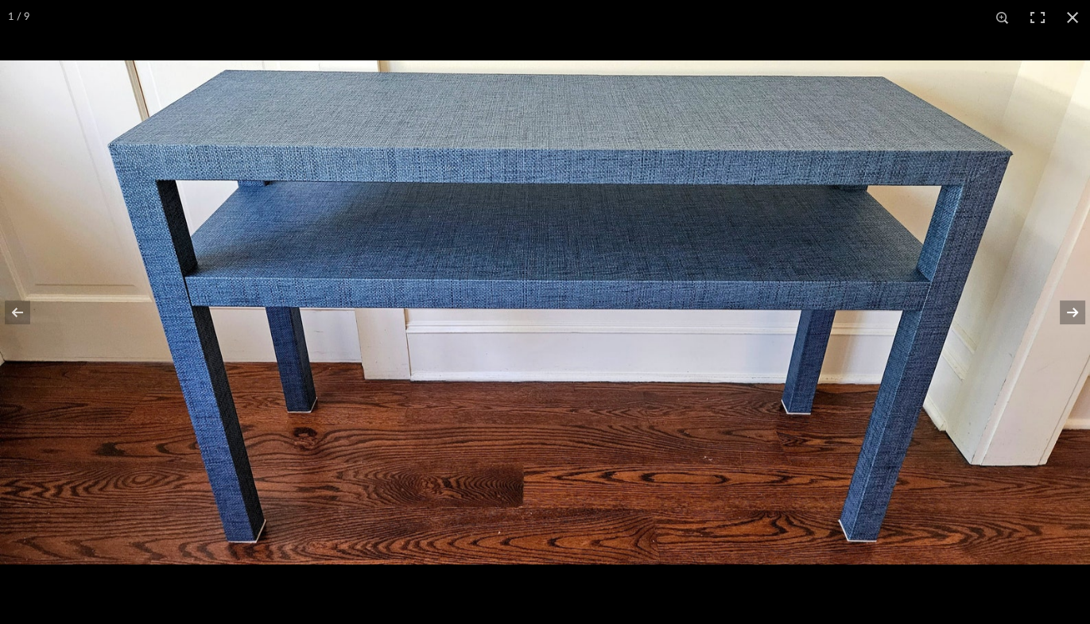
click at [1073, 310] on button at bounding box center [1062, 312] width 56 height 79
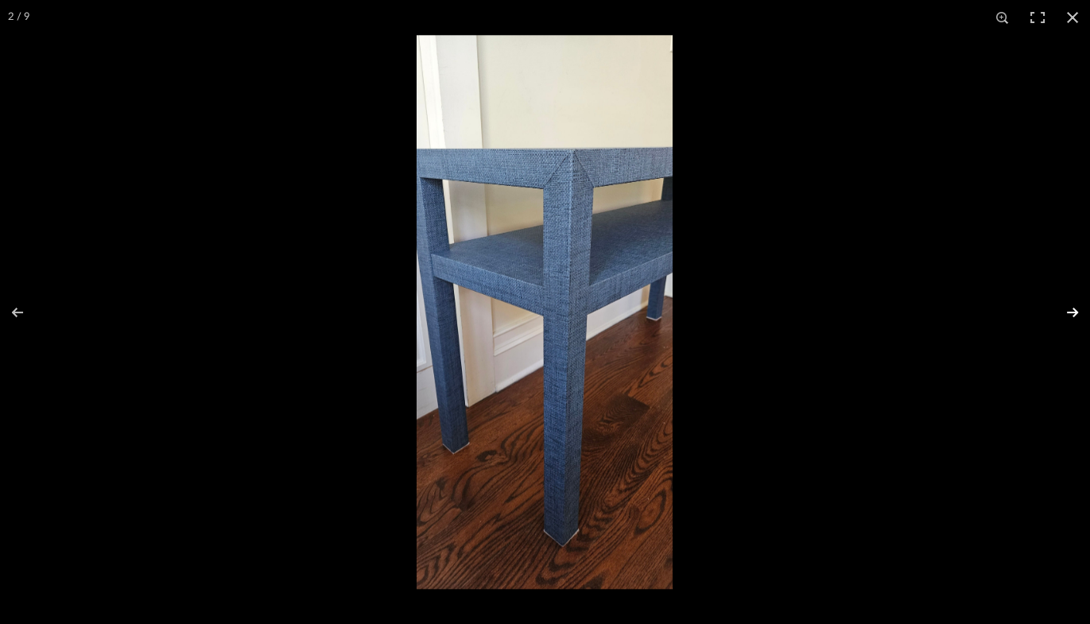
click at [1073, 310] on button at bounding box center [1062, 312] width 56 height 79
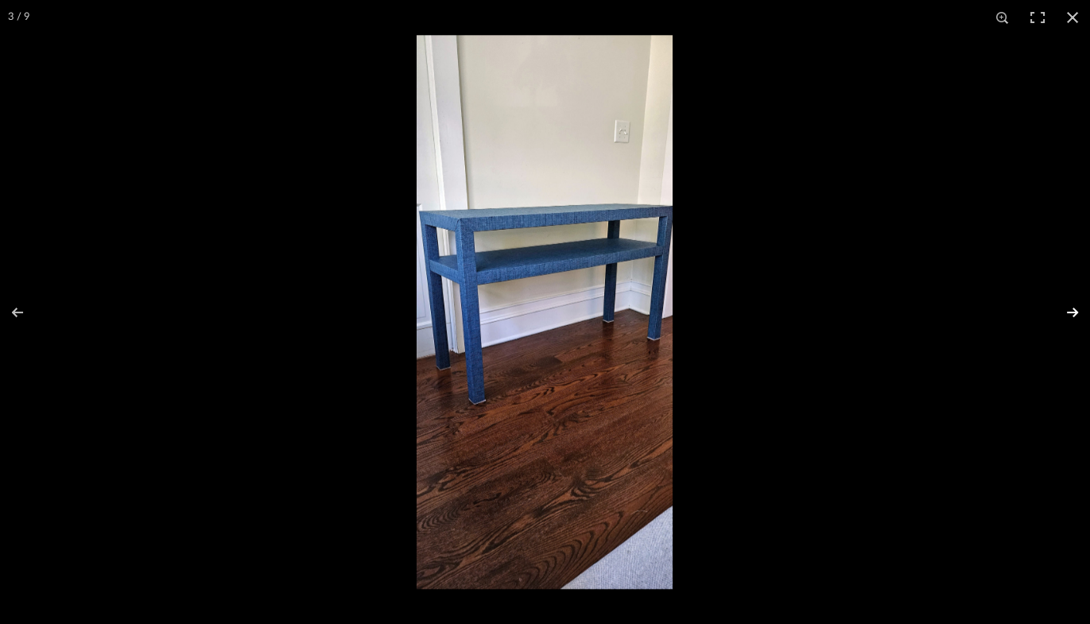
click at [1073, 310] on button at bounding box center [1062, 312] width 56 height 79
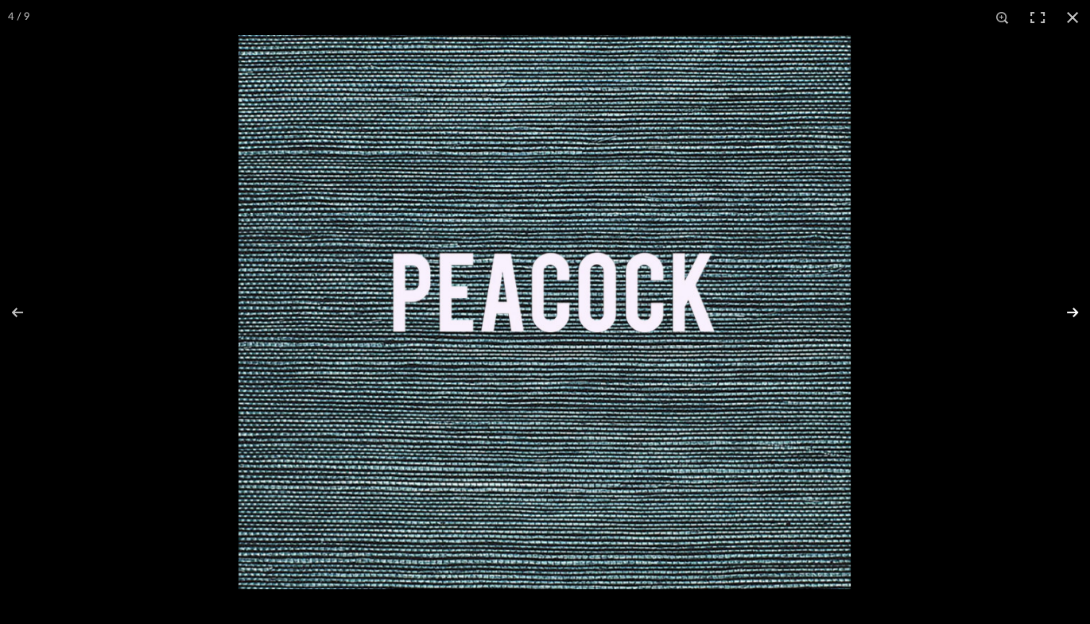
click at [1073, 310] on button at bounding box center [1062, 312] width 56 height 79
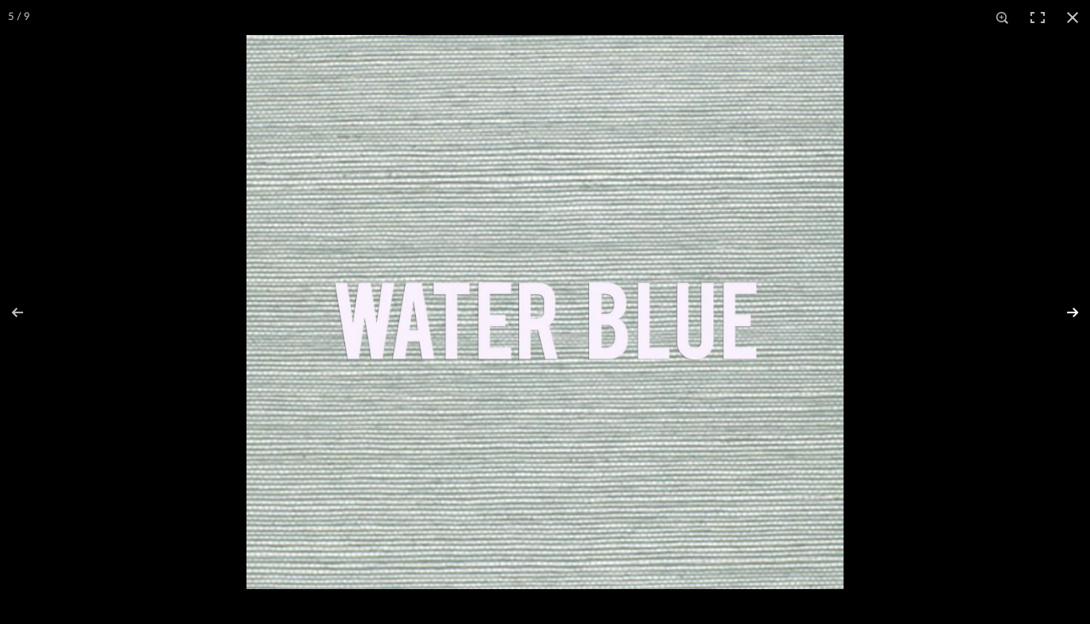
click at [1073, 310] on button at bounding box center [1062, 312] width 56 height 79
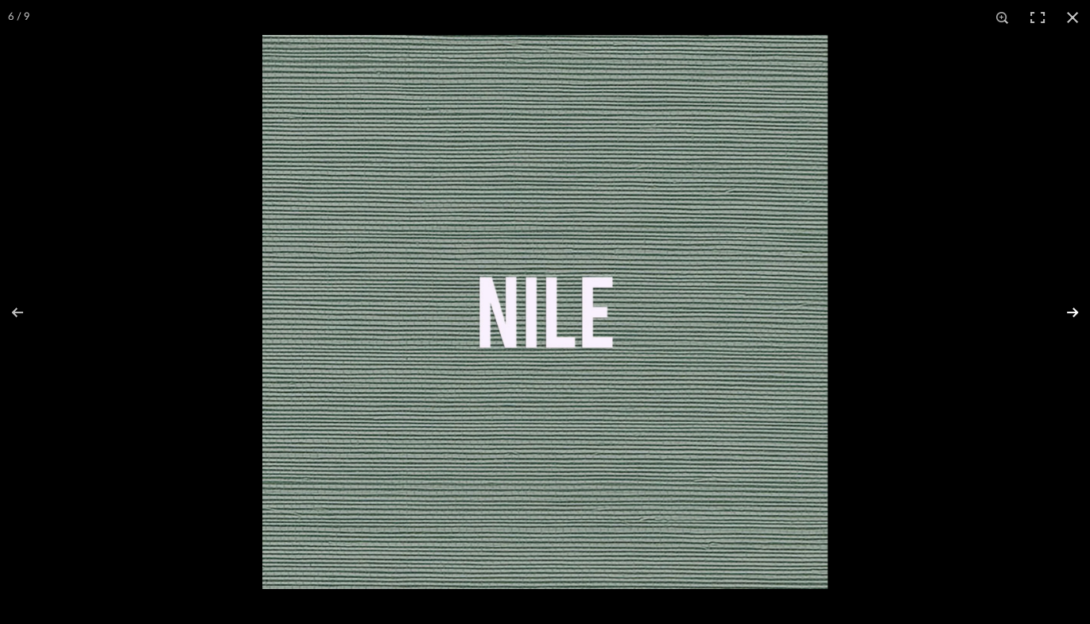
click at [1073, 310] on button at bounding box center [1062, 312] width 56 height 79
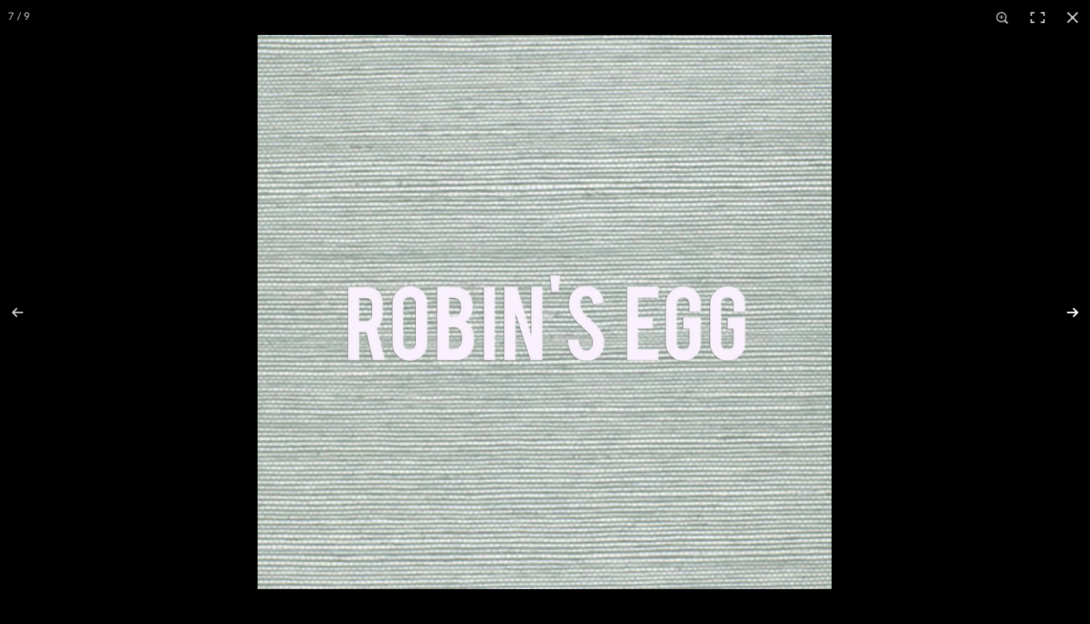
click at [1073, 310] on button at bounding box center [1062, 312] width 56 height 79
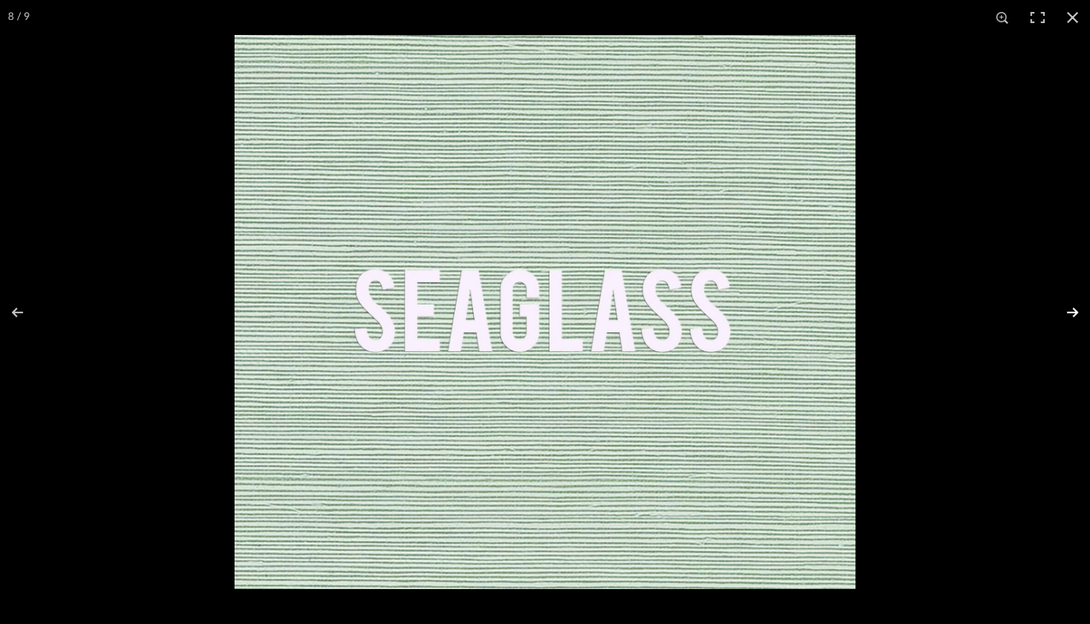
click at [1073, 310] on button at bounding box center [1062, 312] width 56 height 79
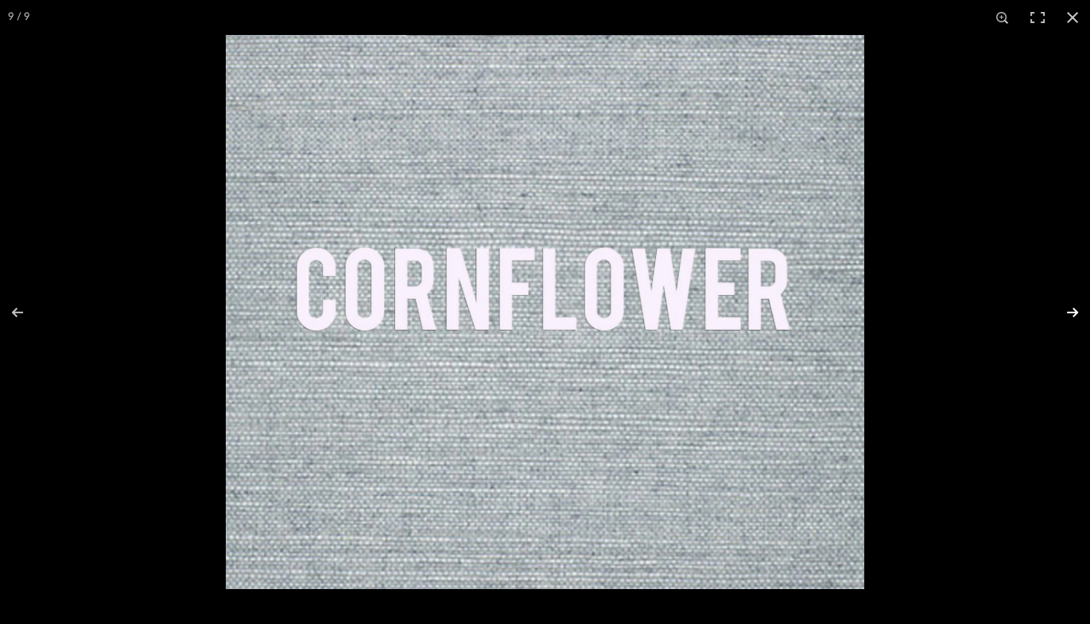
click at [1073, 310] on button at bounding box center [1062, 312] width 56 height 79
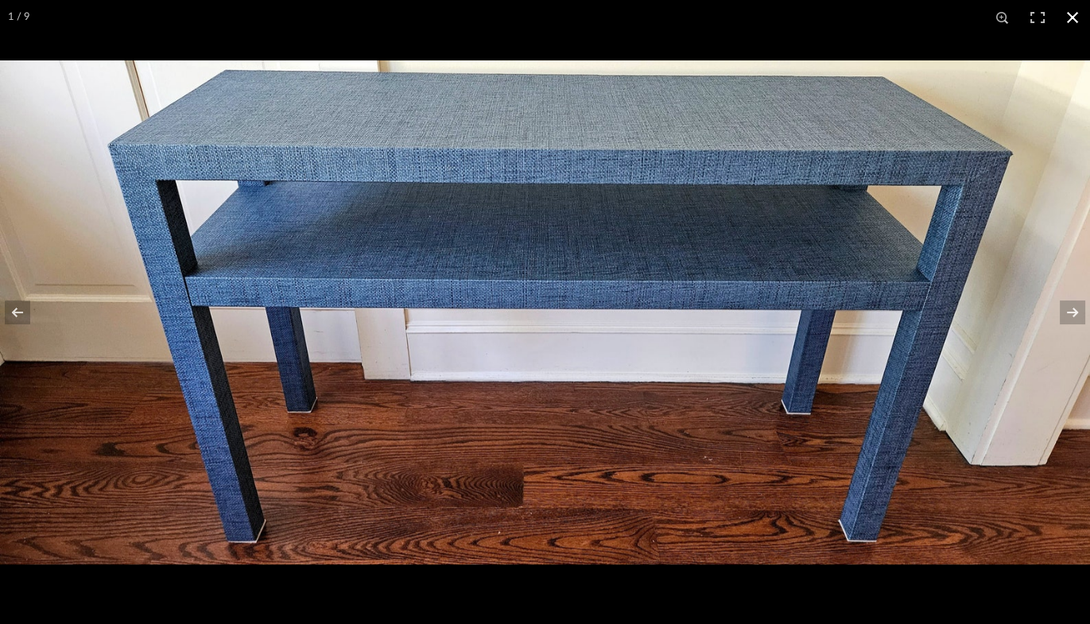
click at [1075, 23] on button at bounding box center [1072, 17] width 35 height 35
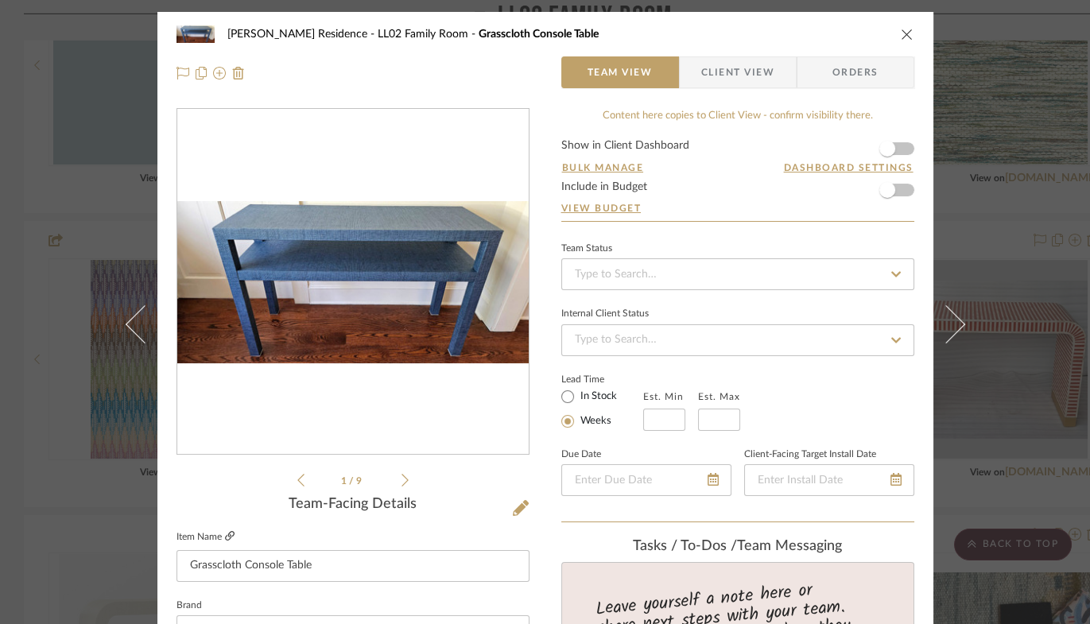
click at [231, 533] on icon at bounding box center [230, 536] width 10 height 10
